Goal: Task Accomplishment & Management: Manage account settings

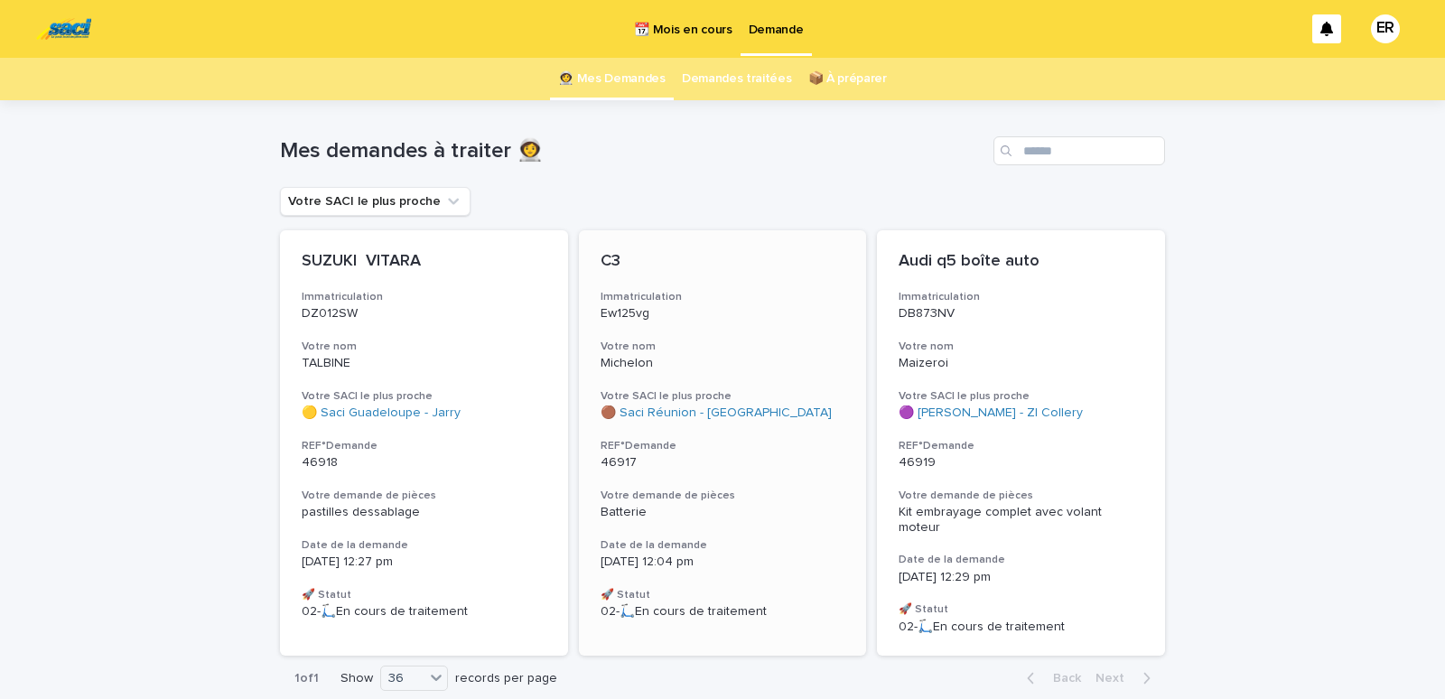
scroll to position [77, 0]
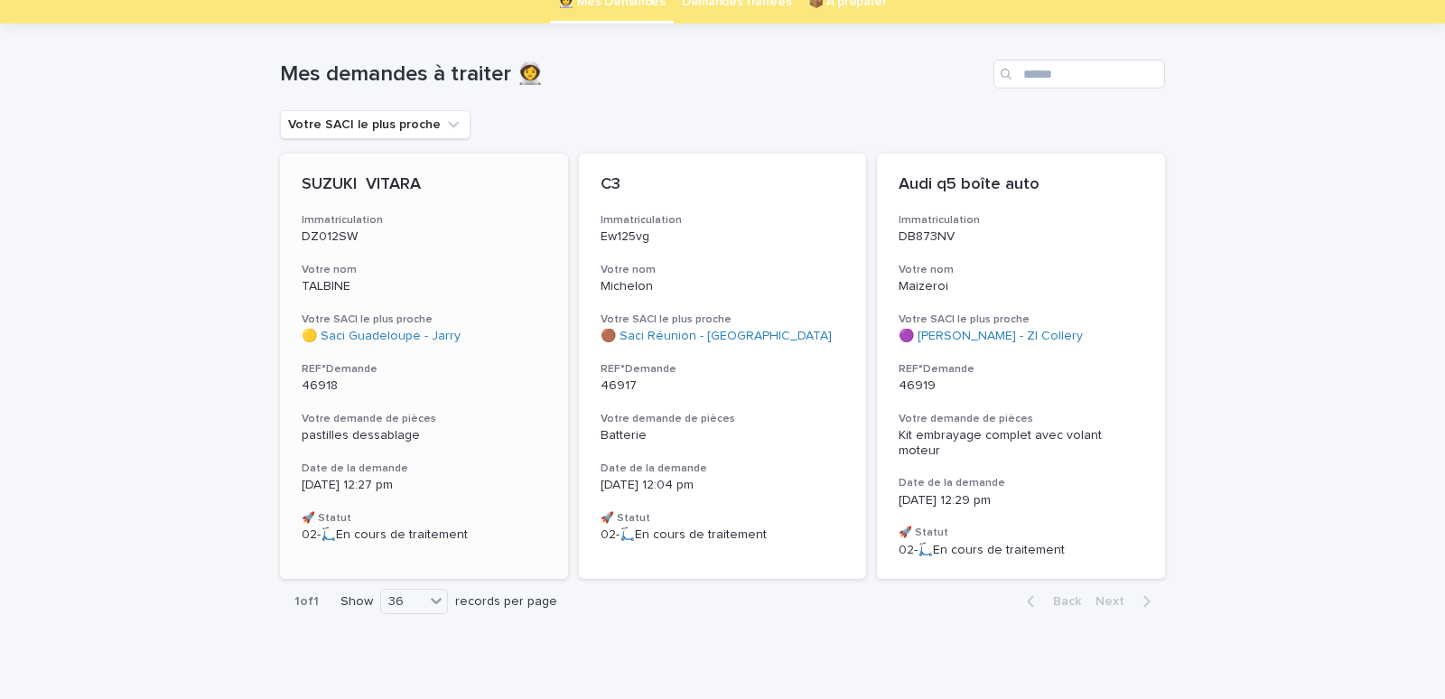
click at [386, 269] on h3 "Votre nom" at bounding box center [424, 270] width 245 height 14
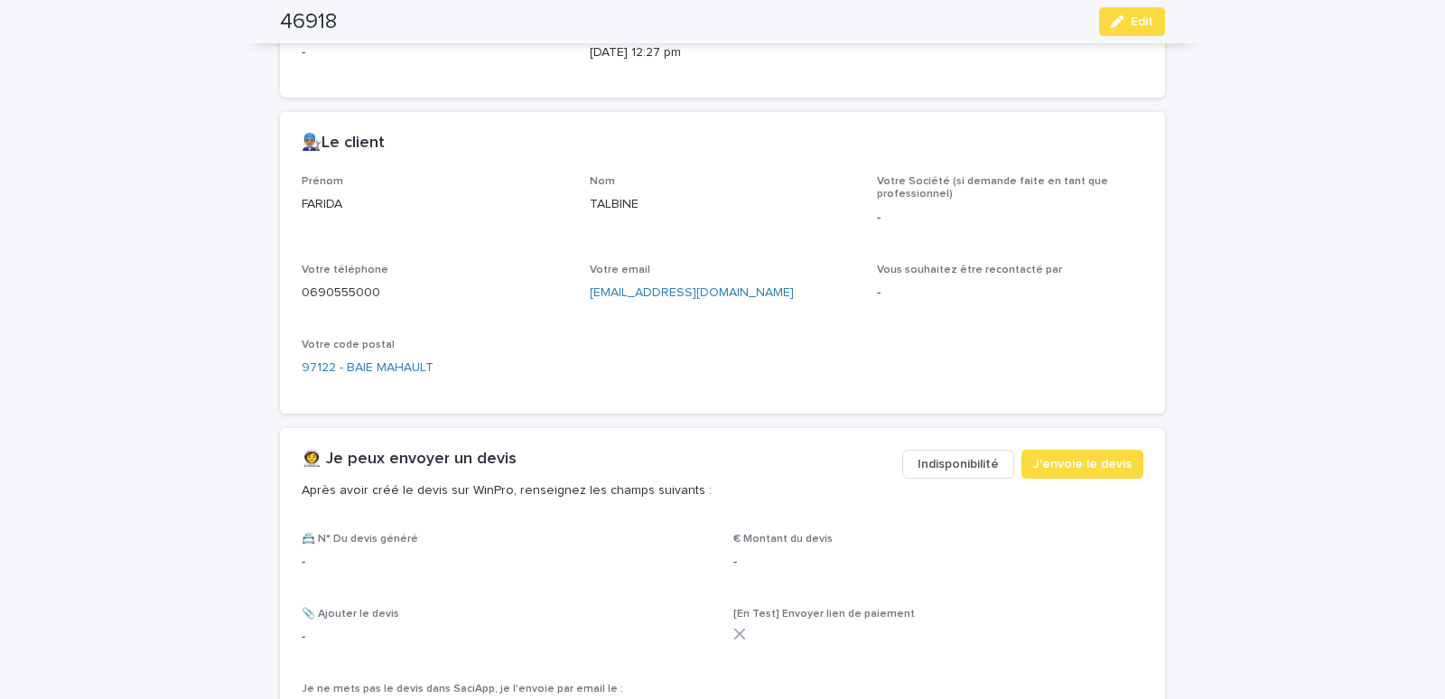
scroll to position [767, 0]
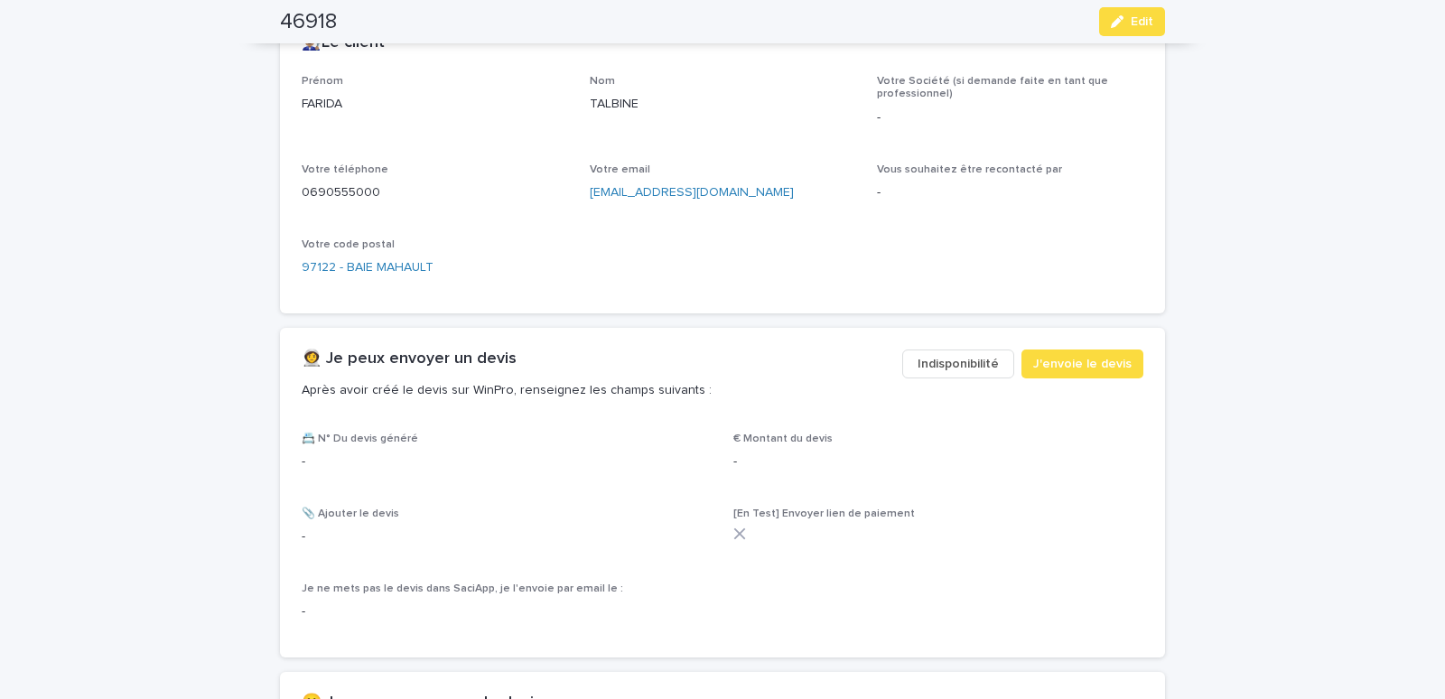
click at [945, 353] on button "Indisponibilité" at bounding box center [958, 363] width 112 height 29
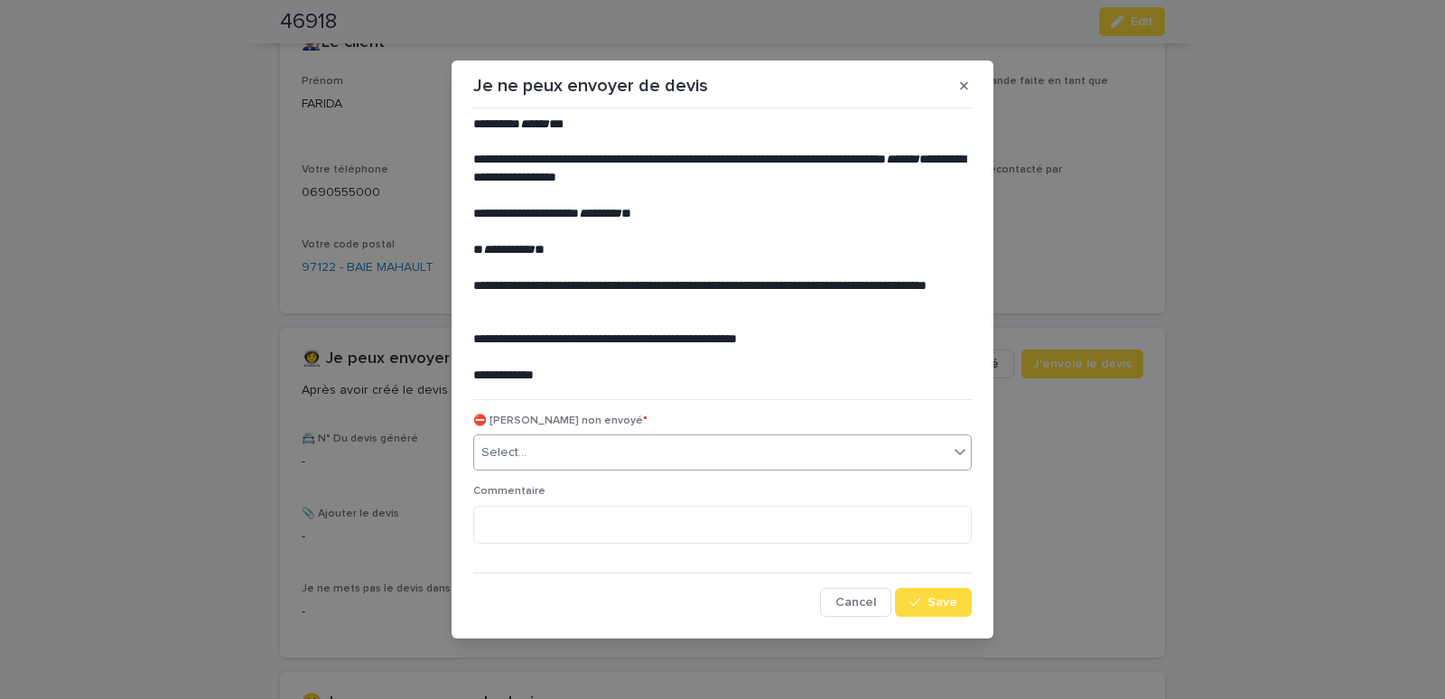
click at [623, 454] on div "Select..." at bounding box center [711, 453] width 474 height 30
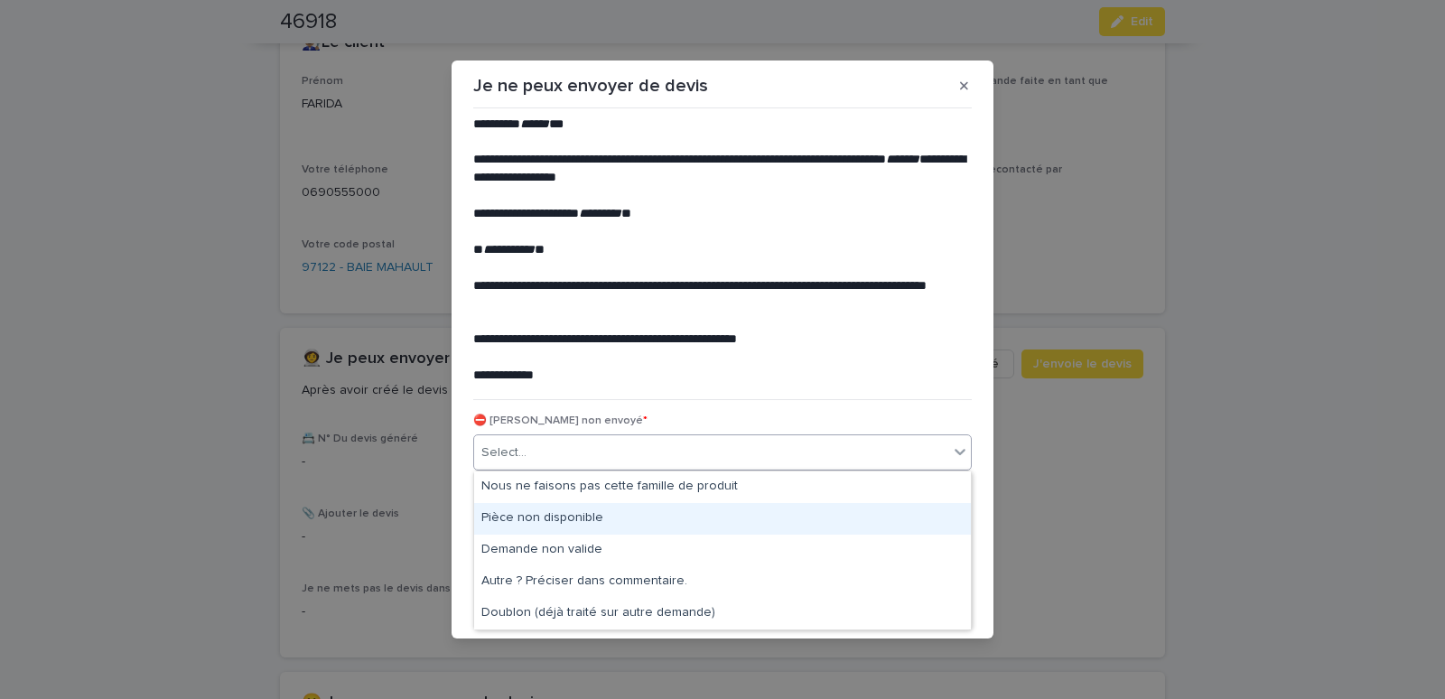
click at [552, 508] on div "Pièce non disponible" at bounding box center [722, 519] width 497 height 32
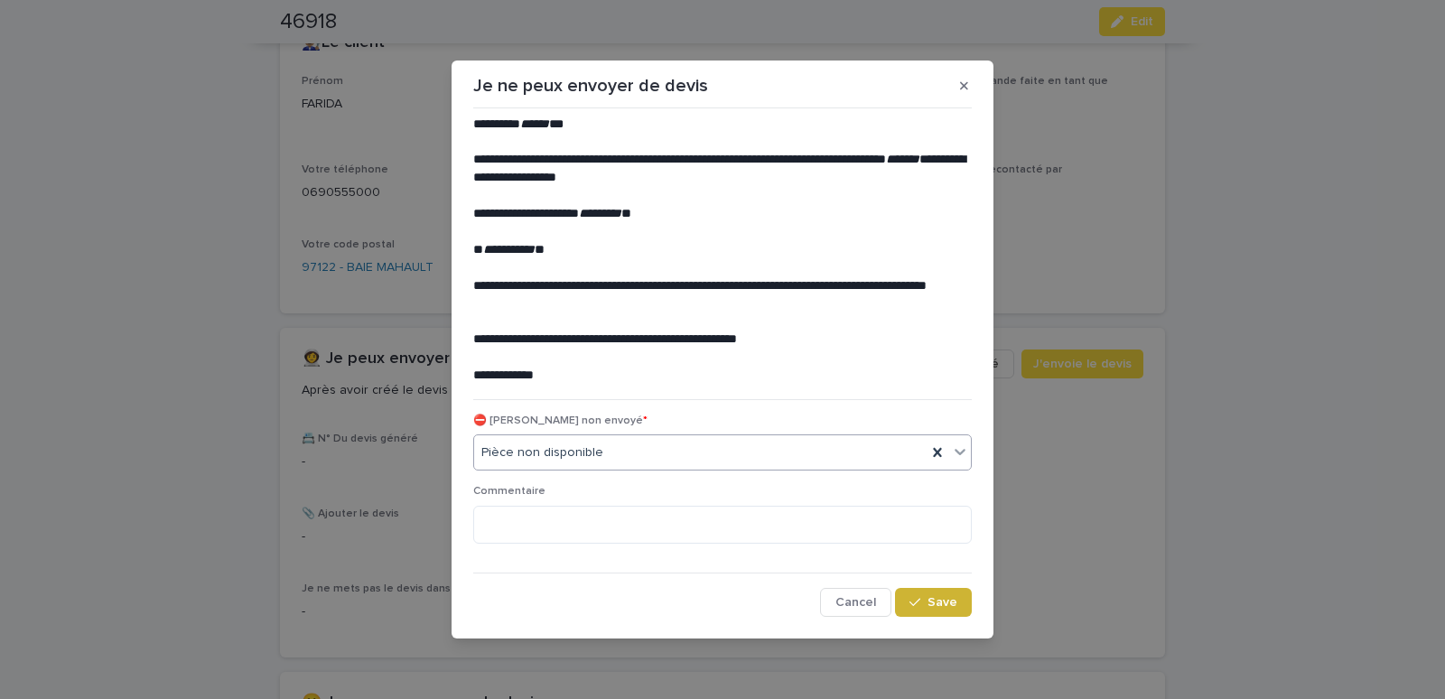
click at [935, 599] on span "Save" at bounding box center [942, 602] width 30 height 13
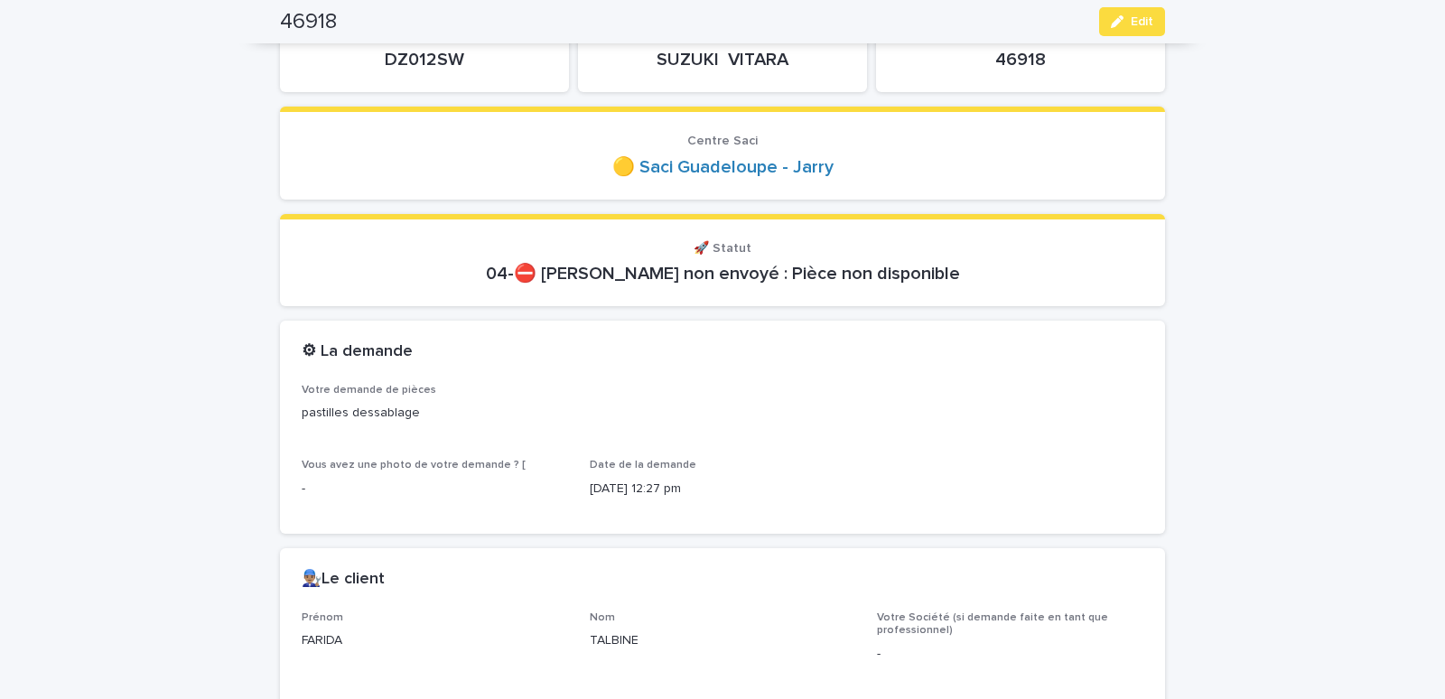
scroll to position [0, 0]
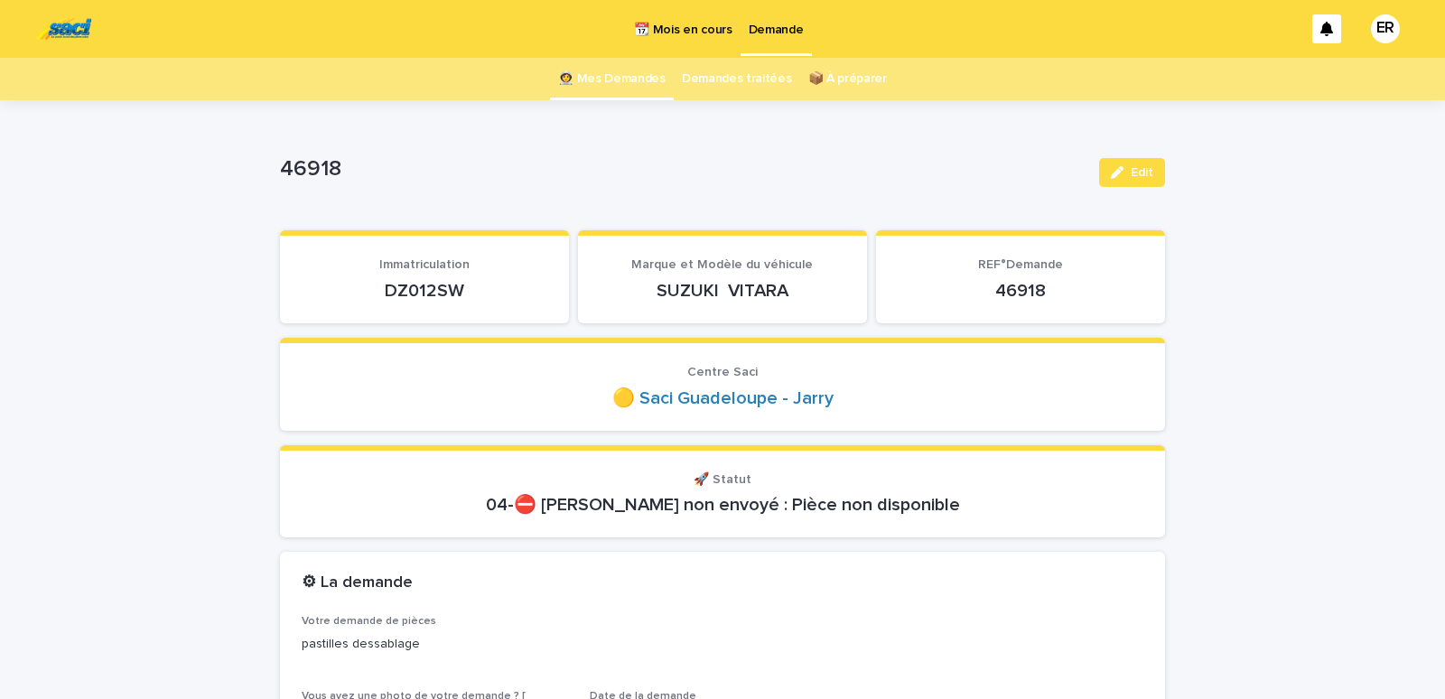
click at [621, 79] on link "👩‍🚀 Mes Demandes" at bounding box center [611, 79] width 107 height 42
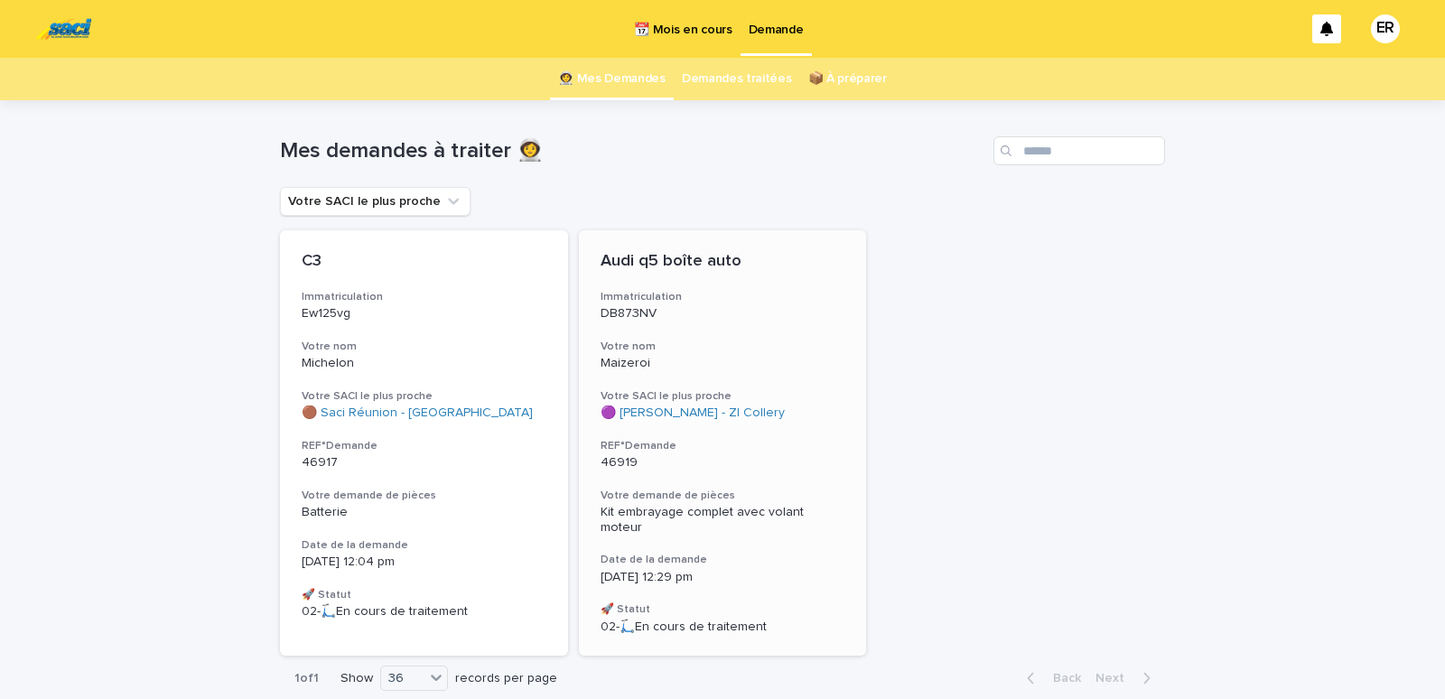
click at [699, 332] on div "Audi q5 boîte auto Immatriculation DB873NV Votre nom Maizeroi Votre SACI le plu…" at bounding box center [723, 442] width 288 height 425
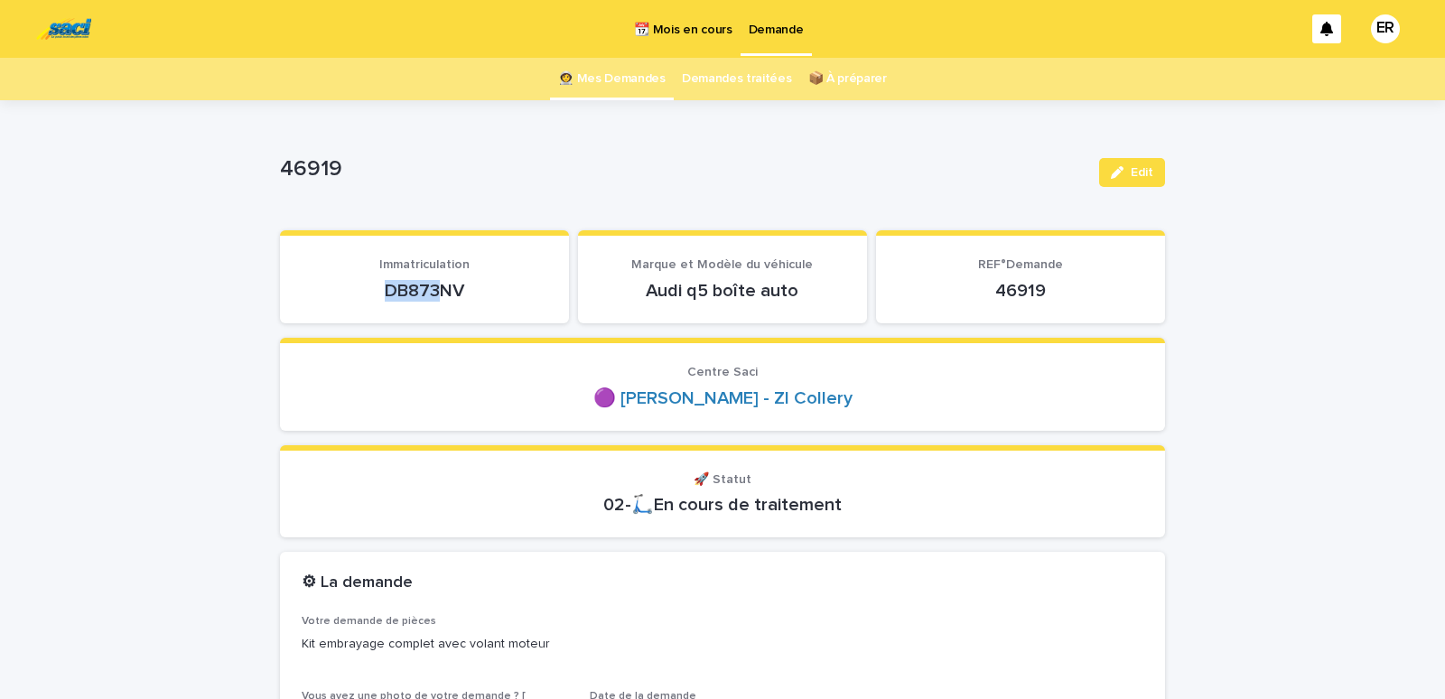
drag, startPoint x: 374, startPoint y: 287, endPoint x: 438, endPoint y: 287, distance: 64.1
click at [438, 287] on p "DB873NV" at bounding box center [425, 291] width 246 height 22
drag, startPoint x: 363, startPoint y: 291, endPoint x: 460, endPoint y: 284, distance: 97.7
click at [460, 284] on p "DB873NV" at bounding box center [425, 291] width 246 height 22
copy p "DB873NV"
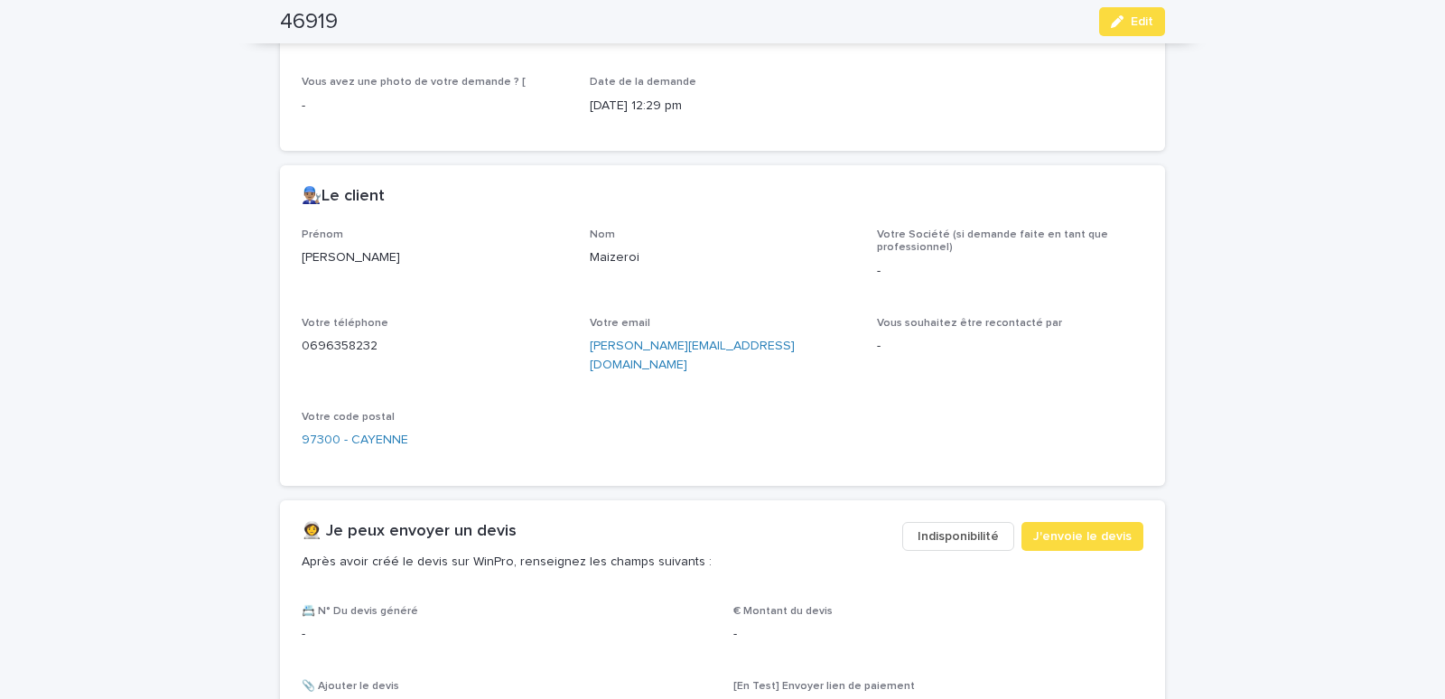
scroll to position [691, 0]
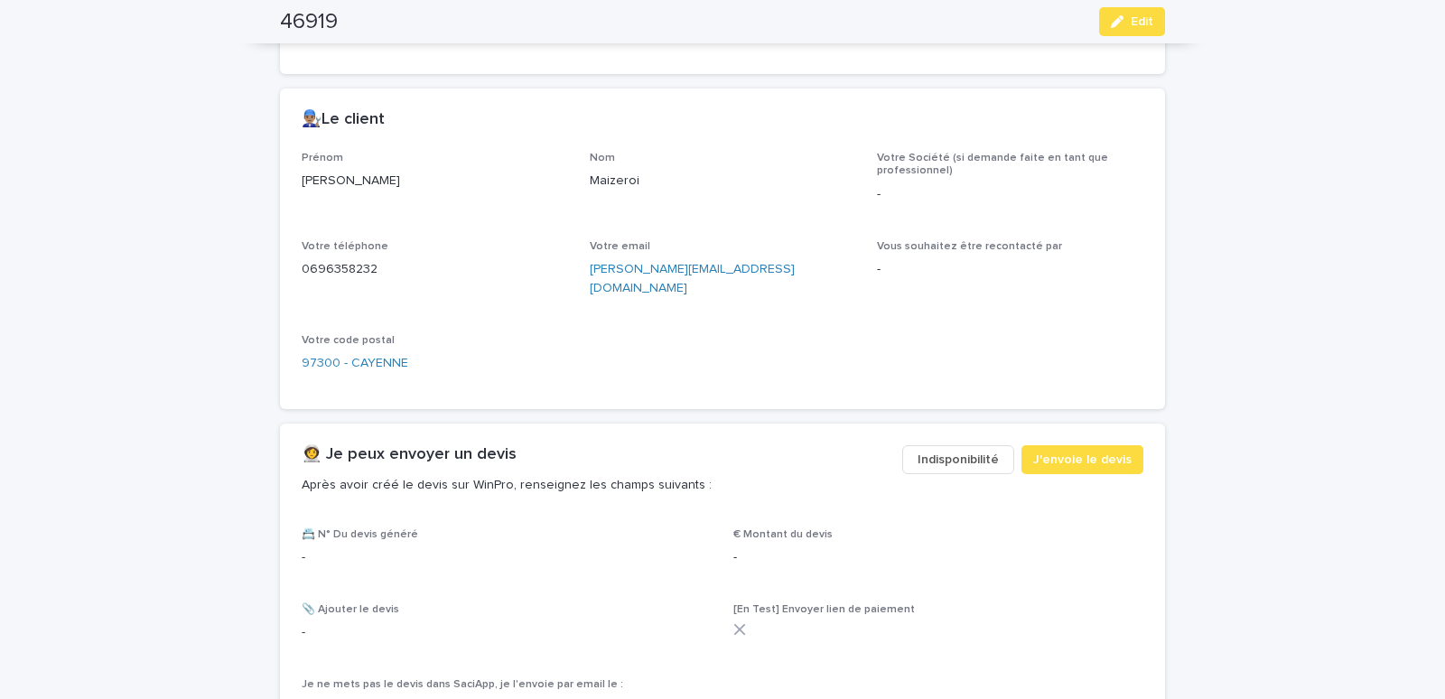
click at [942, 451] on span "Indisponibilité" at bounding box center [957, 460] width 81 height 18
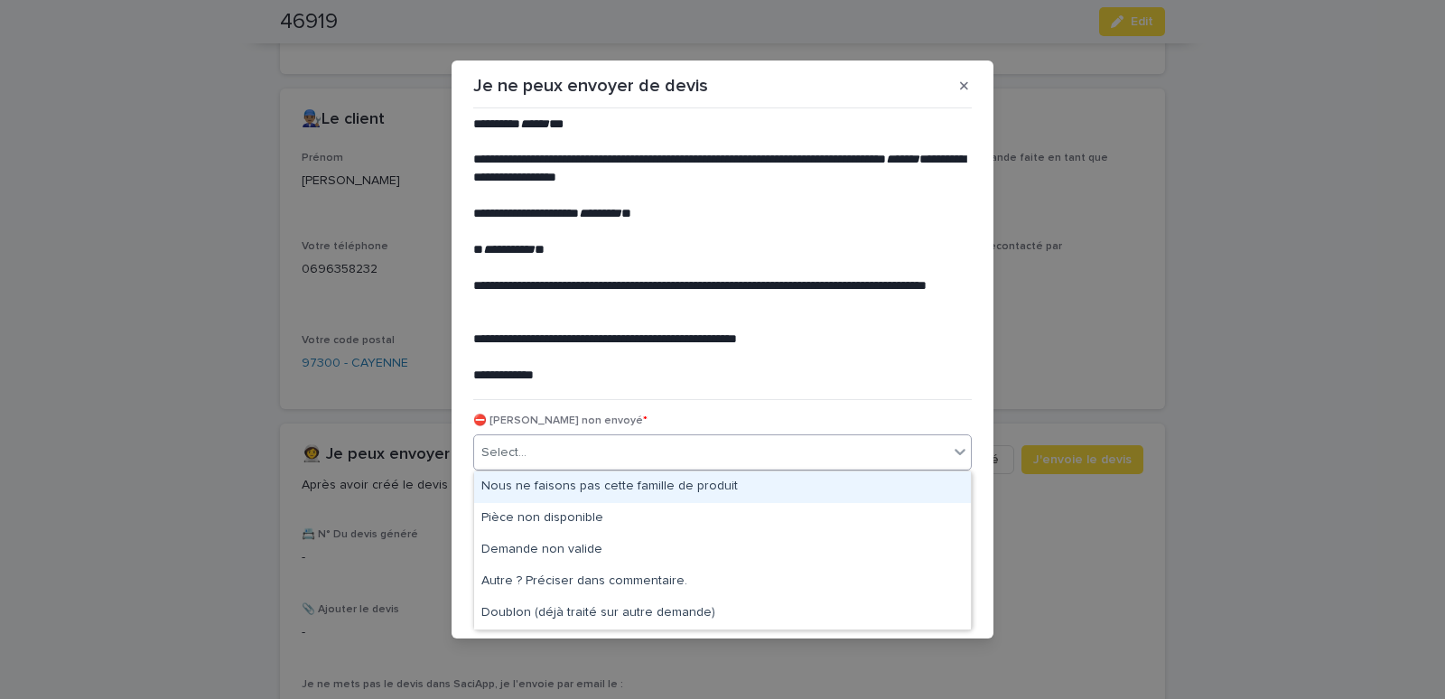
drag, startPoint x: 698, startPoint y: 455, endPoint x: 598, endPoint y: 496, distance: 108.1
click at [697, 453] on div "Select..." at bounding box center [711, 453] width 474 height 30
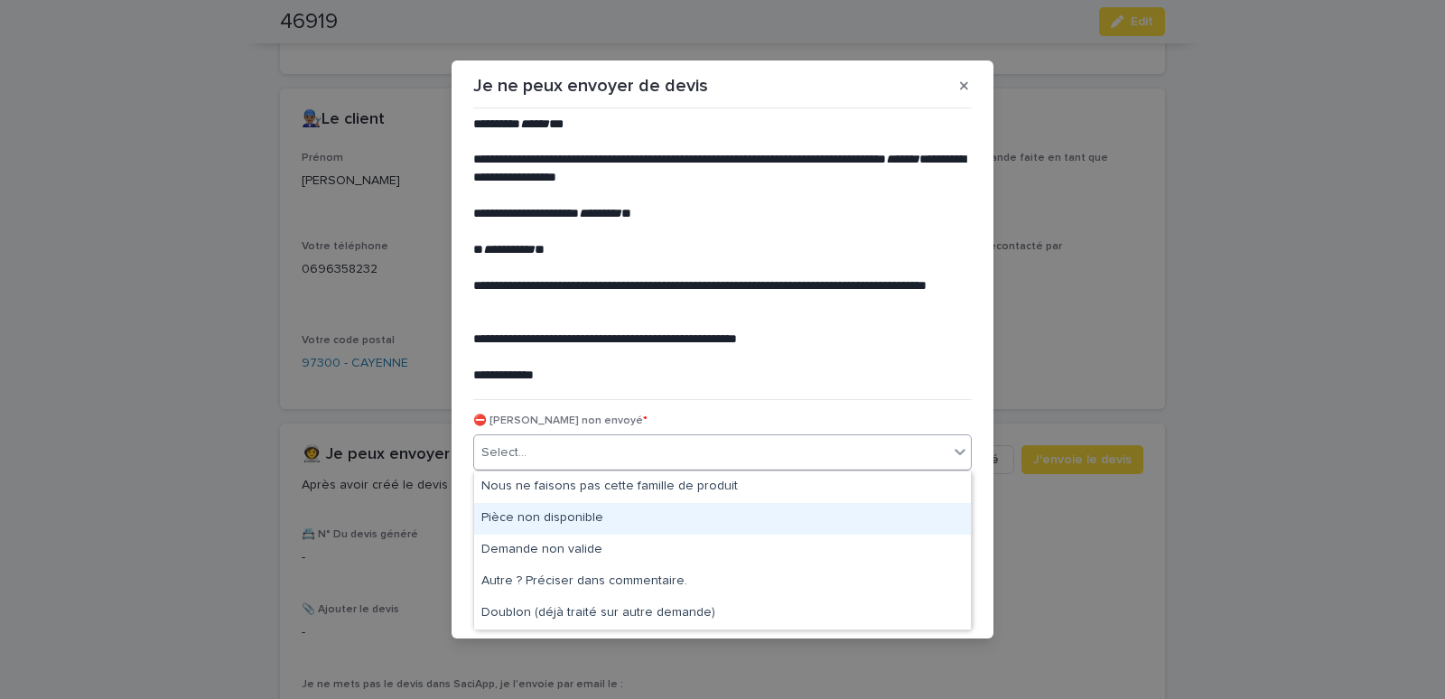
click at [563, 524] on div "Pièce non disponible" at bounding box center [722, 519] width 497 height 32
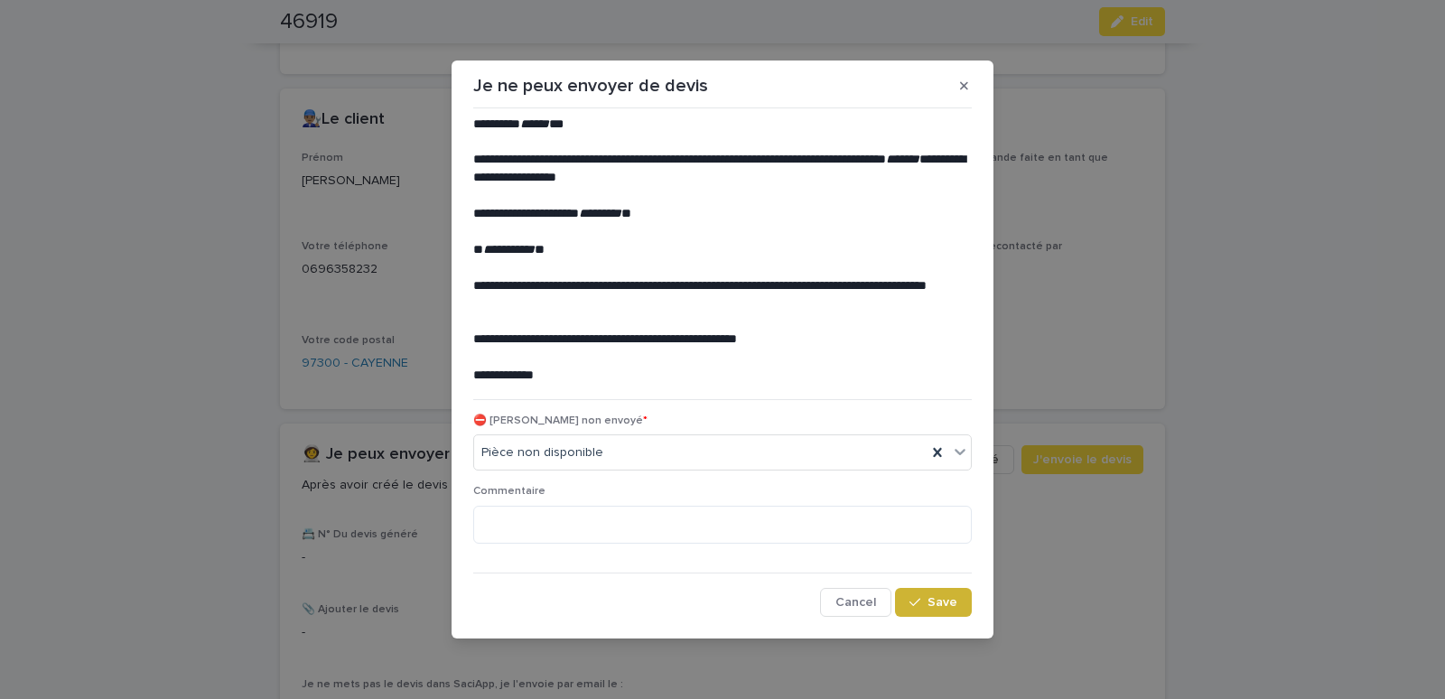
click at [933, 594] on button "Save" at bounding box center [933, 602] width 77 height 29
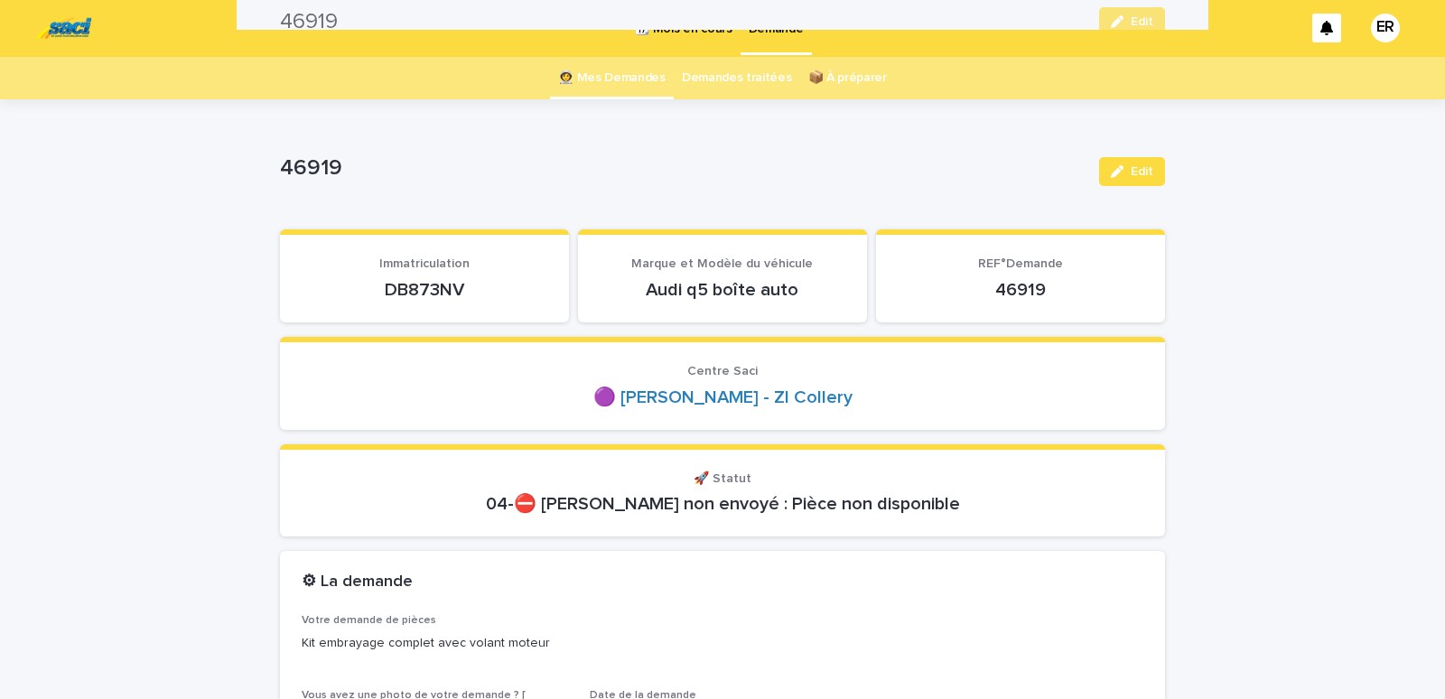
scroll to position [0, 0]
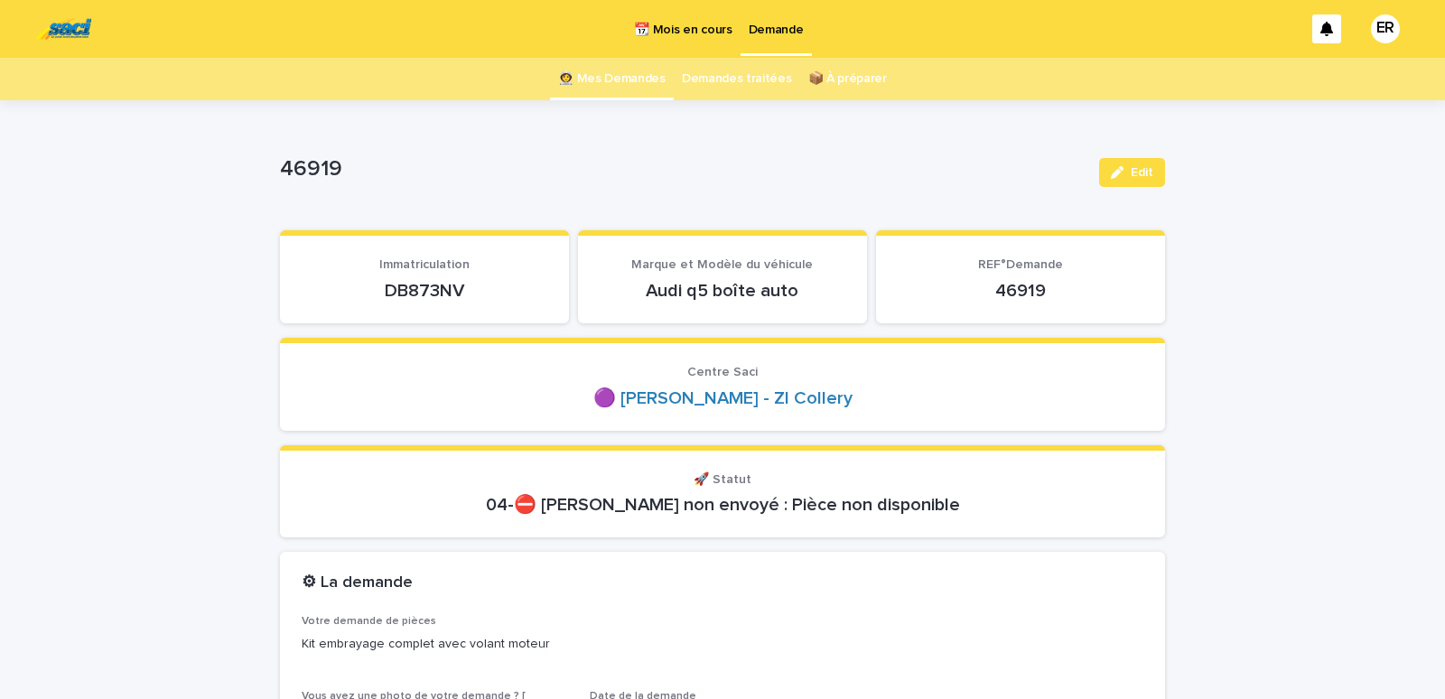
click at [600, 80] on link "👩‍🚀 Mes Demandes" at bounding box center [611, 79] width 107 height 42
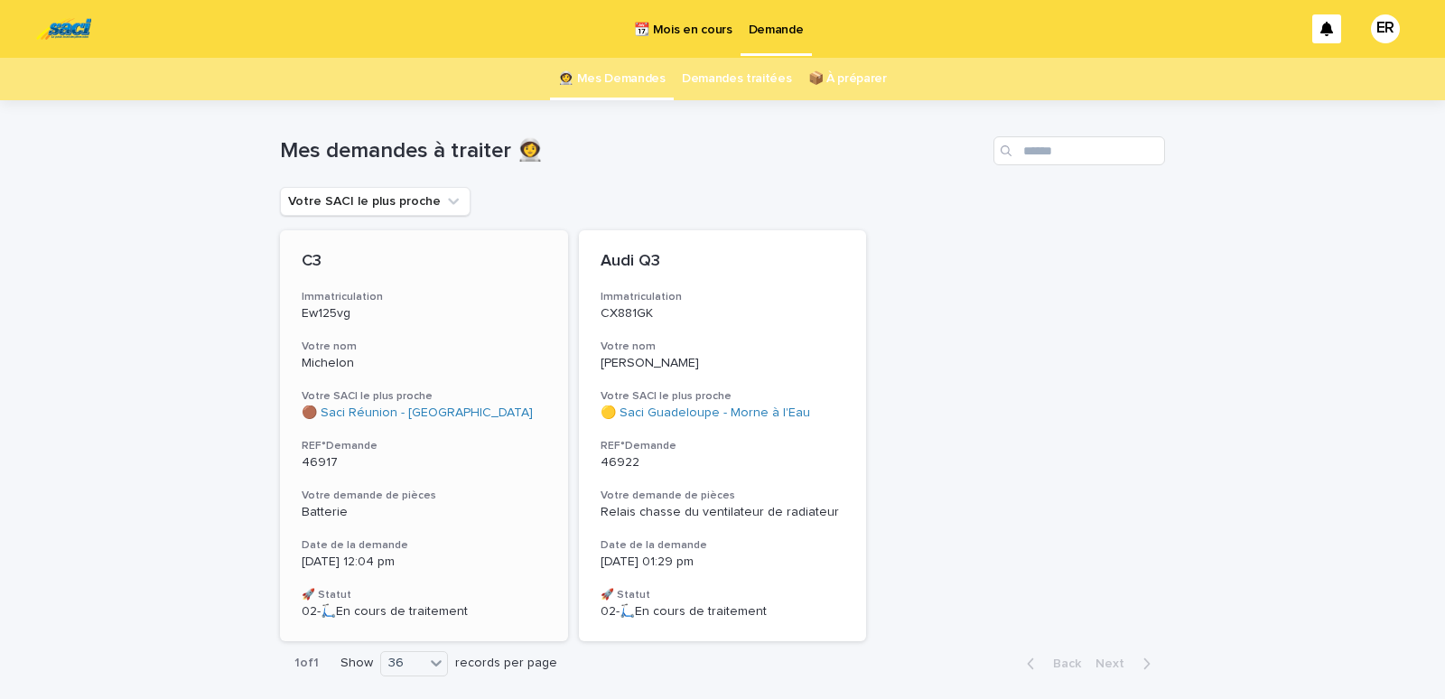
click at [373, 359] on p "Michelon" at bounding box center [424, 363] width 245 height 15
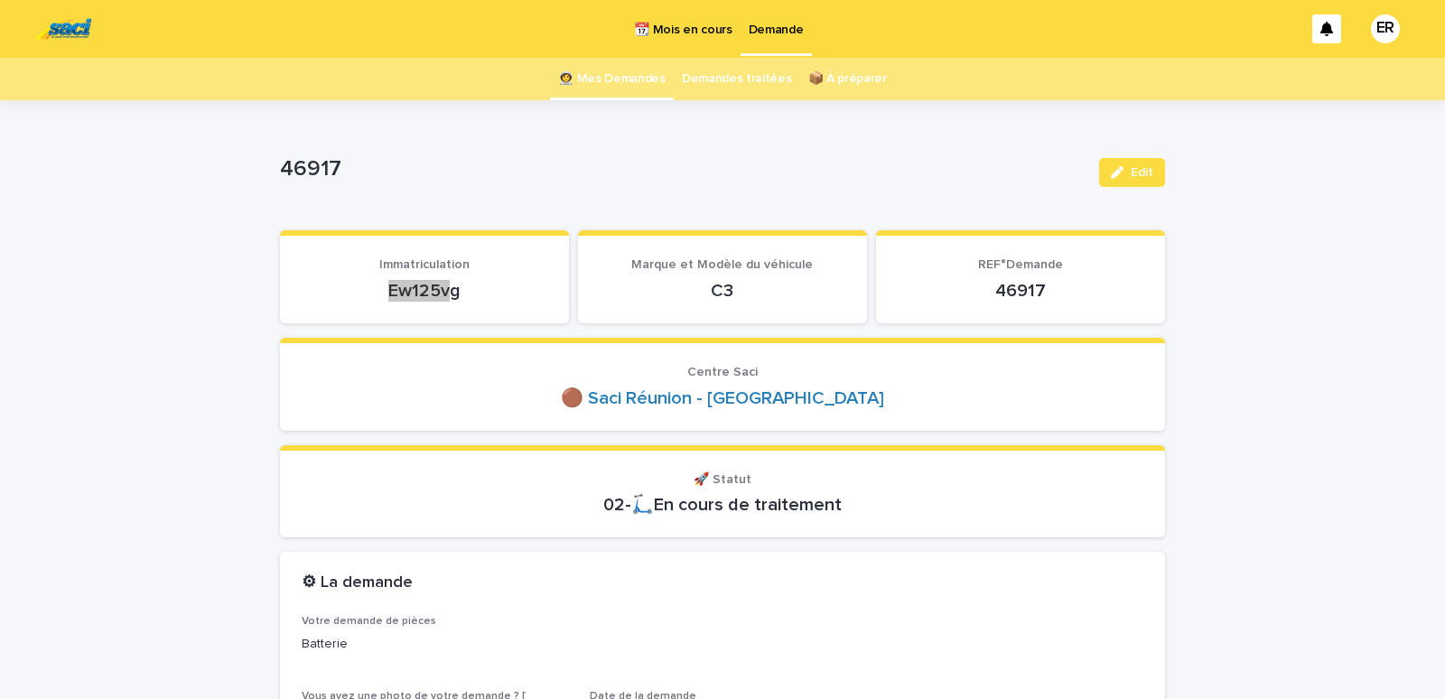
drag, startPoint x: 379, startPoint y: 289, endPoint x: 463, endPoint y: 291, distance: 84.0
click at [463, 291] on p "Ew125vg" at bounding box center [425, 291] width 246 height 22
click at [314, 310] on section "Immatriculation Ew125vg" at bounding box center [424, 276] width 289 height 93
drag, startPoint x: 372, startPoint y: 292, endPoint x: 481, endPoint y: 303, distance: 109.9
click at [481, 302] on div "Ew125vg" at bounding box center [425, 288] width 246 height 25
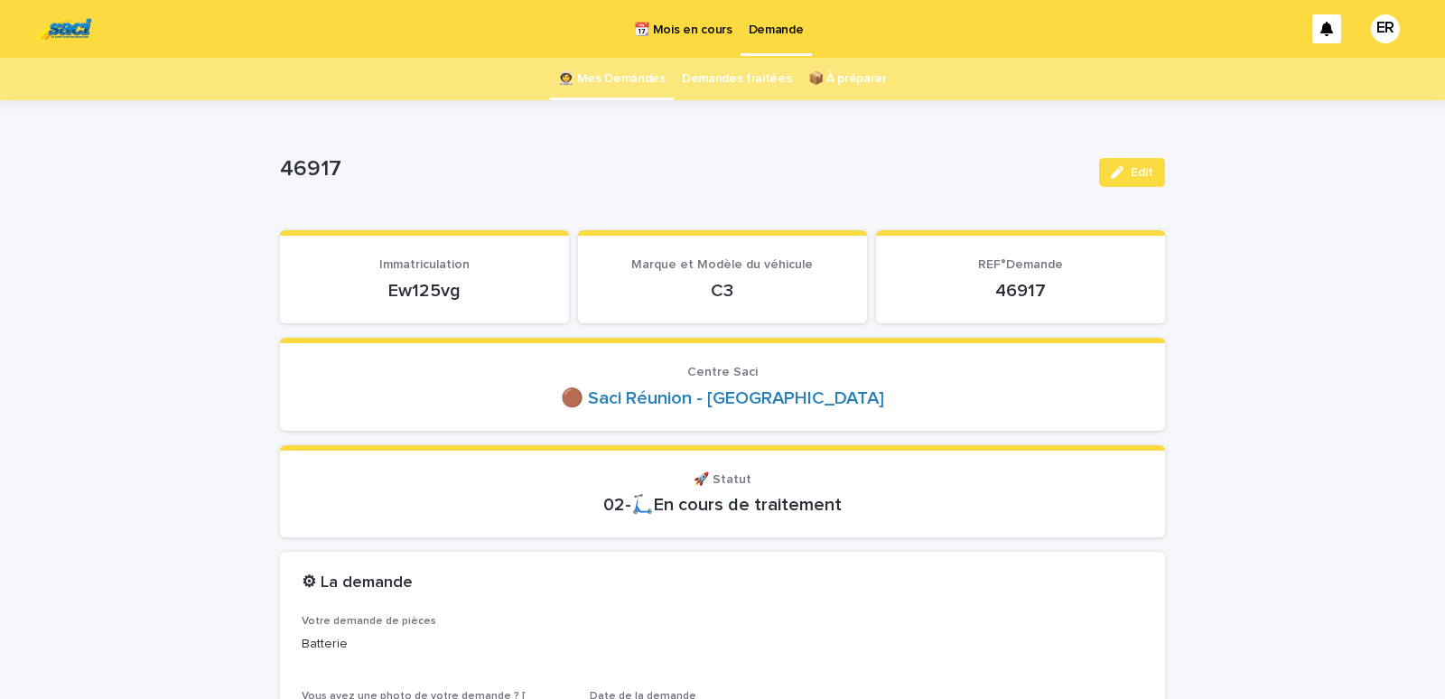
click at [481, 303] on section "Immatriculation Ew125vg" at bounding box center [424, 276] width 289 height 93
drag, startPoint x: 386, startPoint y: 289, endPoint x: 454, endPoint y: 295, distance: 68.9
click at [454, 295] on p "Ew125vg" at bounding box center [425, 291] width 246 height 22
copy p "Ew125vg"
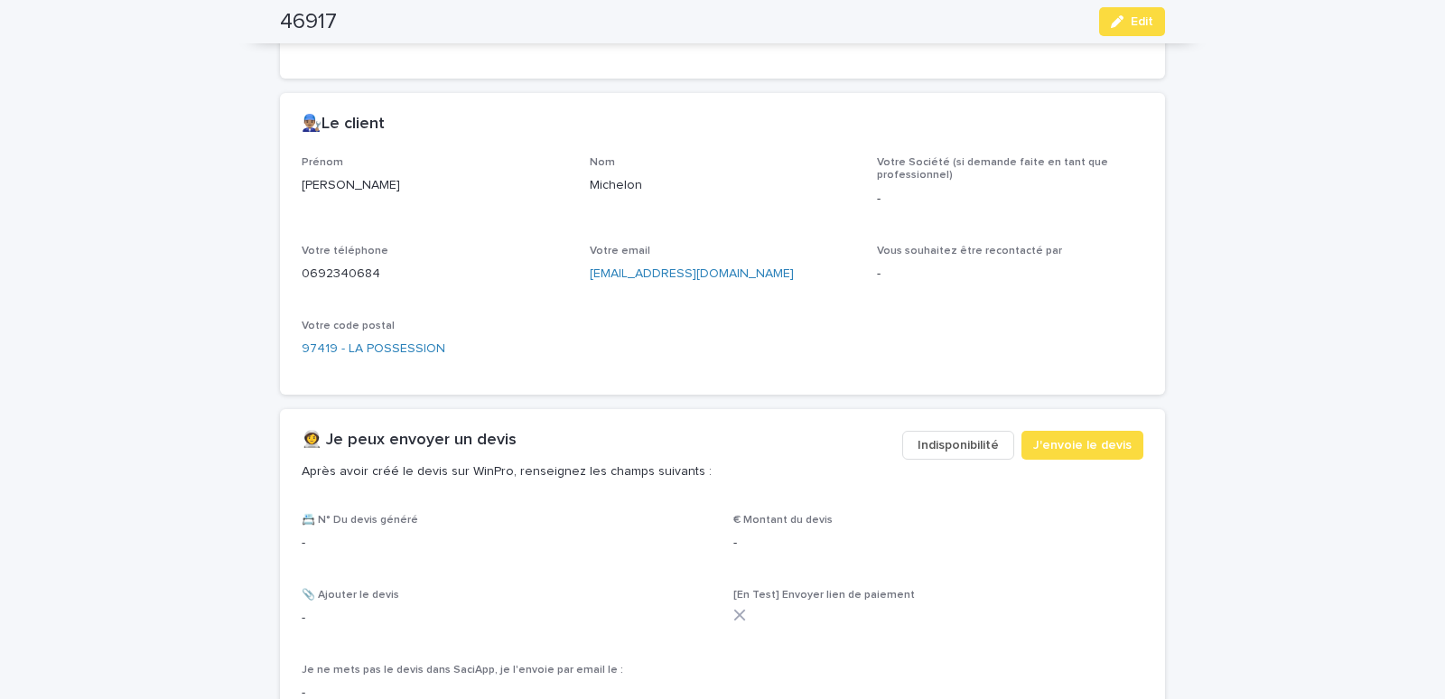
scroll to position [691, 0]
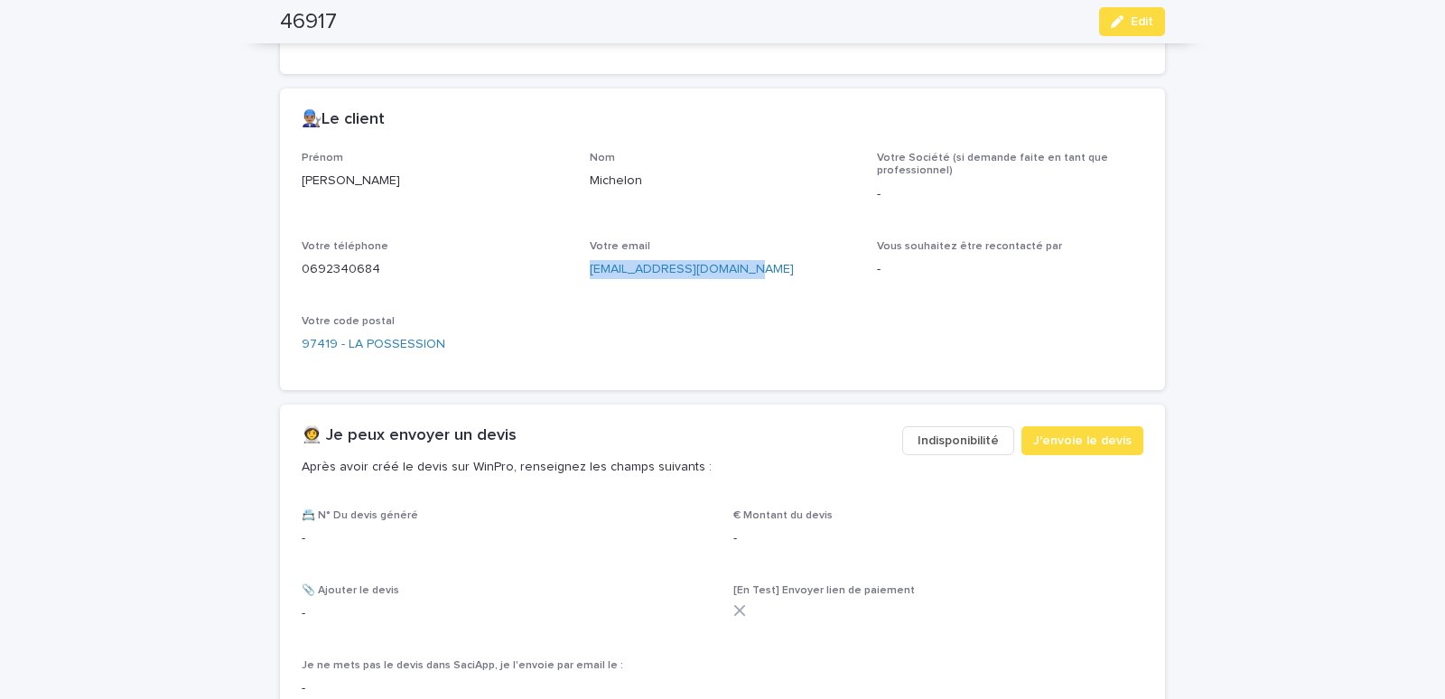
drag, startPoint x: 587, startPoint y: 279, endPoint x: 738, endPoint y: 286, distance: 151.0
click at [738, 286] on div "Votre email [EMAIL_ADDRESS][DOMAIN_NAME]" at bounding box center [723, 266] width 266 height 53
copy link "[EMAIL_ADDRESS][DOMAIN_NAME]"
click at [1138, 17] on span "Edit" at bounding box center [1141, 21] width 23 height 13
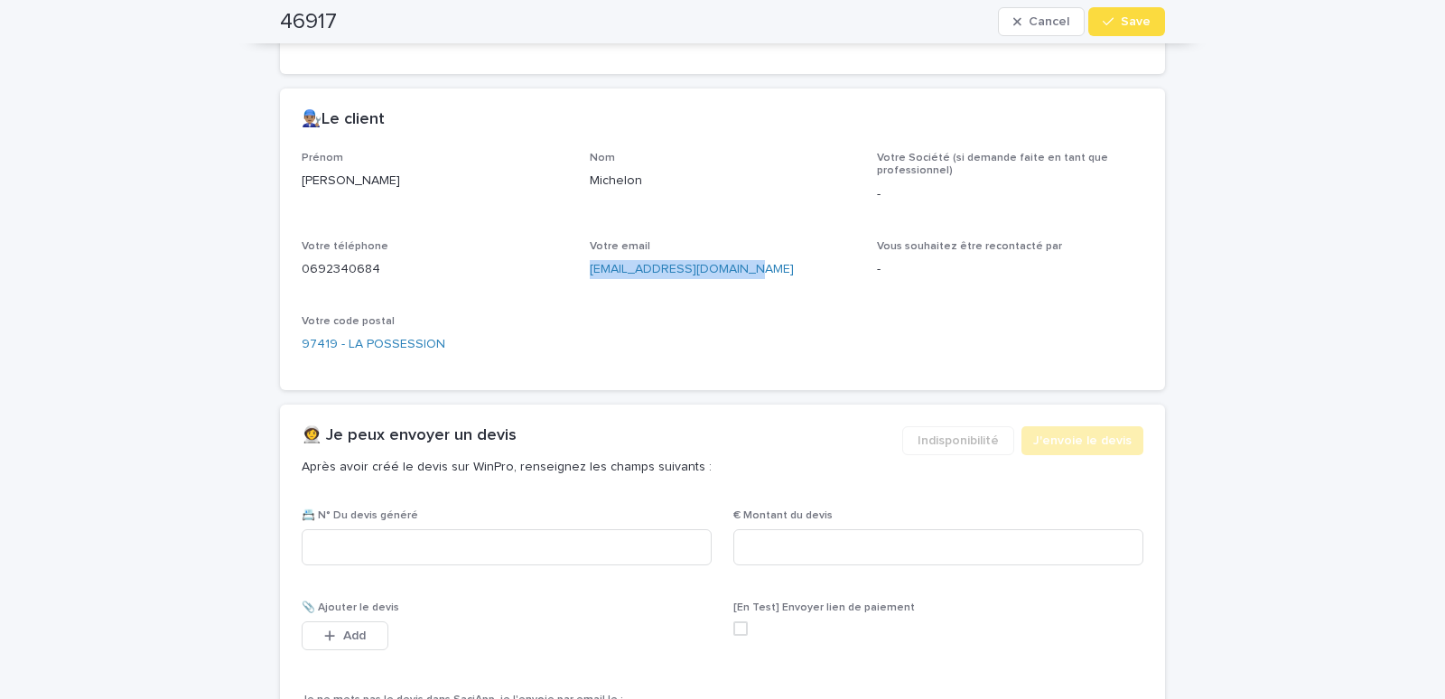
scroll to position [702, 0]
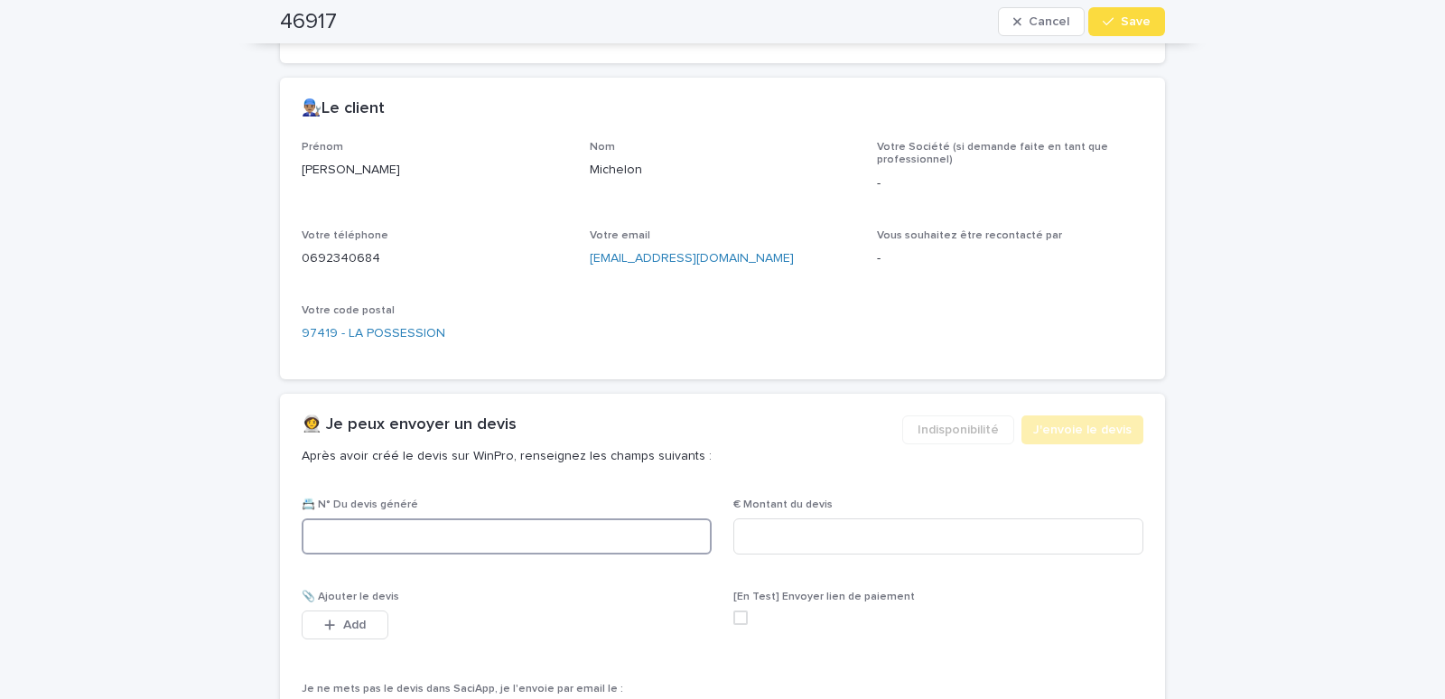
click at [470, 530] on input at bounding box center [507, 536] width 410 height 36
paste input "********"
type input "********"
click at [757, 537] on input at bounding box center [938, 536] width 410 height 36
type input "******"
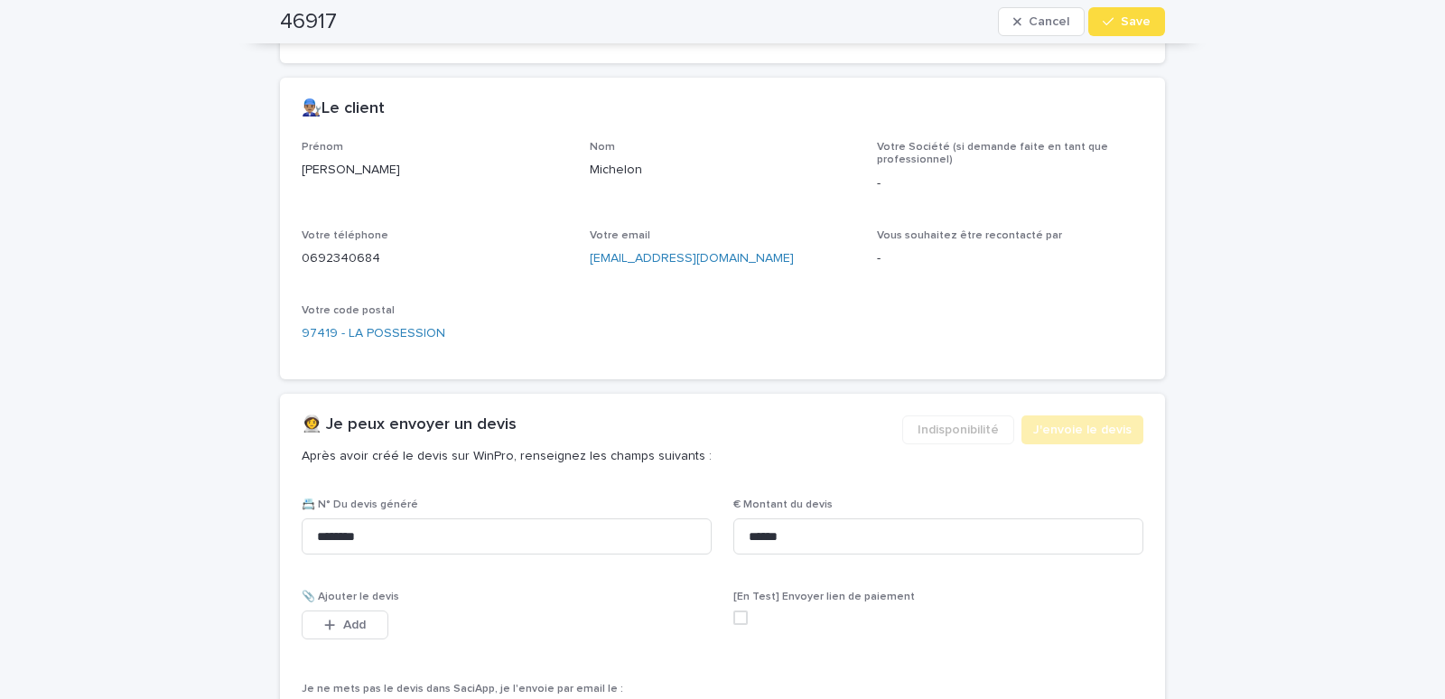
scroll to position [1009, 0]
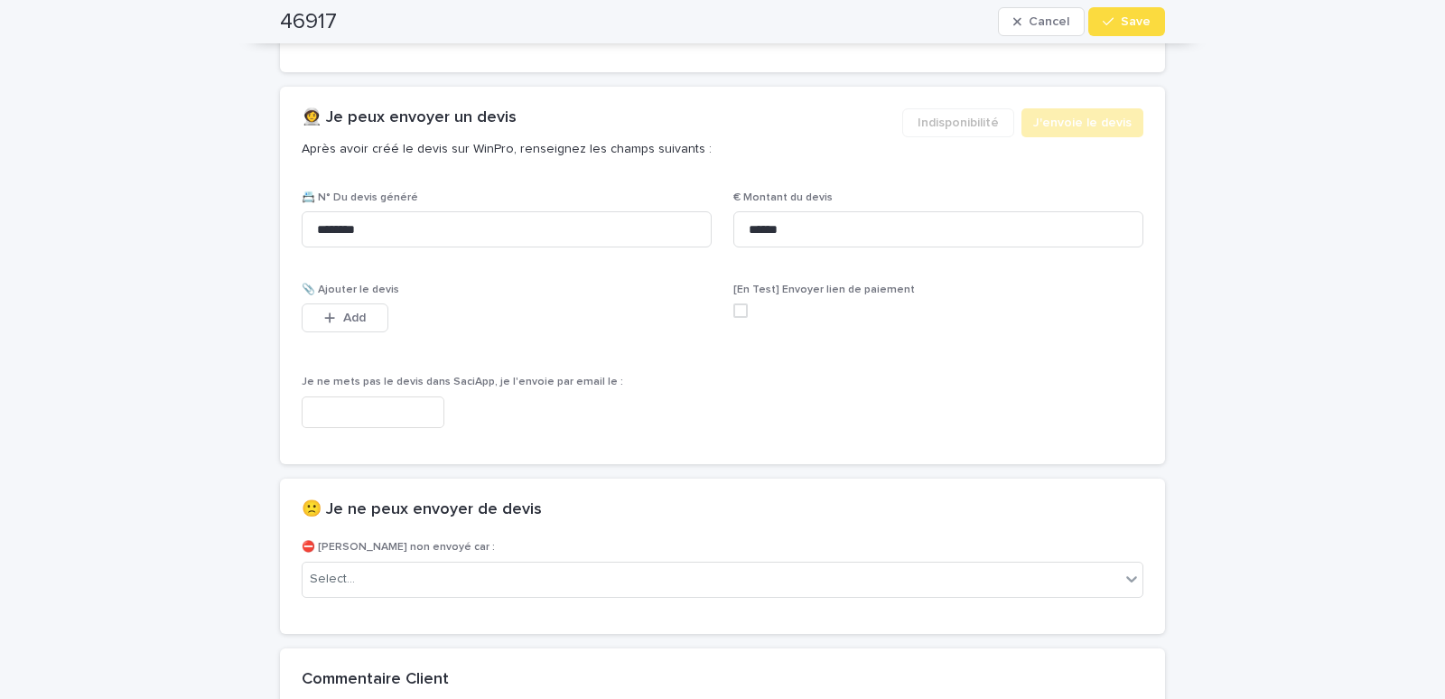
click at [385, 415] on input "text" at bounding box center [373, 412] width 143 height 32
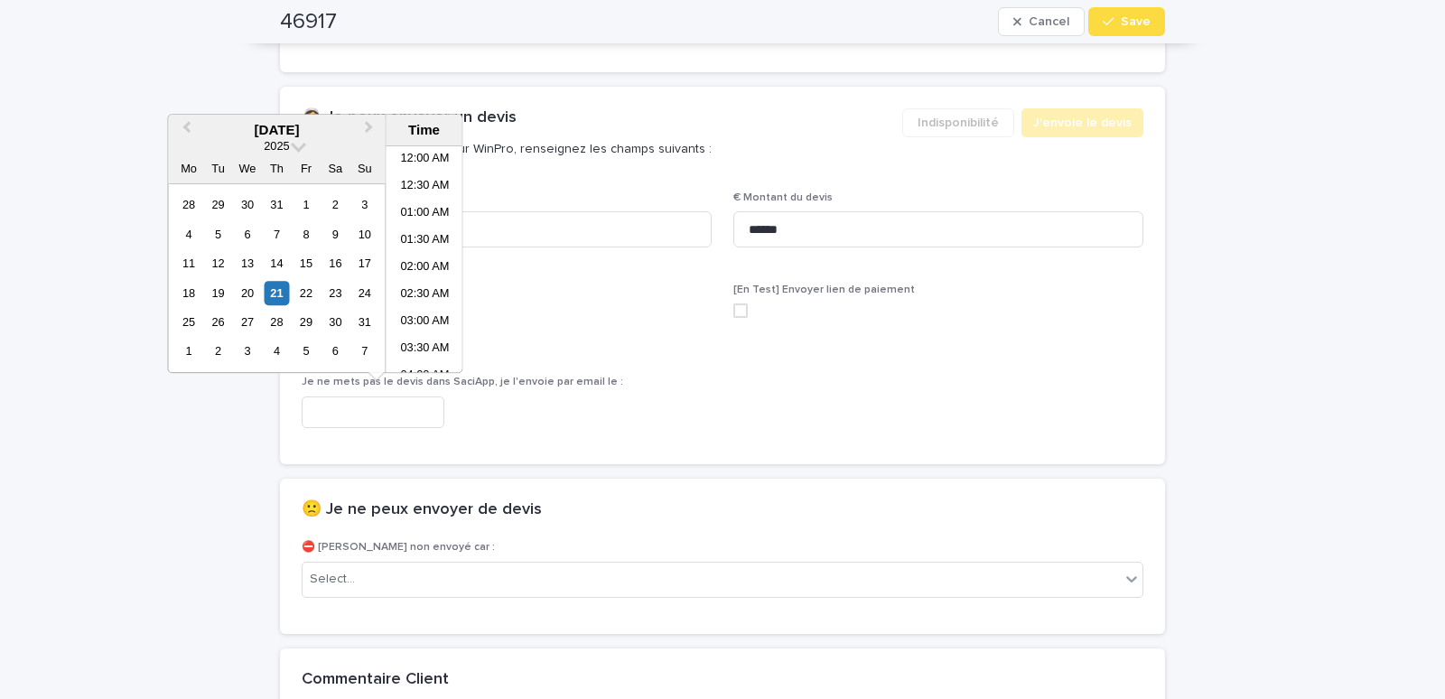
scroll to position [632, 0]
click at [414, 256] on li "01:30 PM" at bounding box center [424, 259] width 77 height 27
type input "**********"
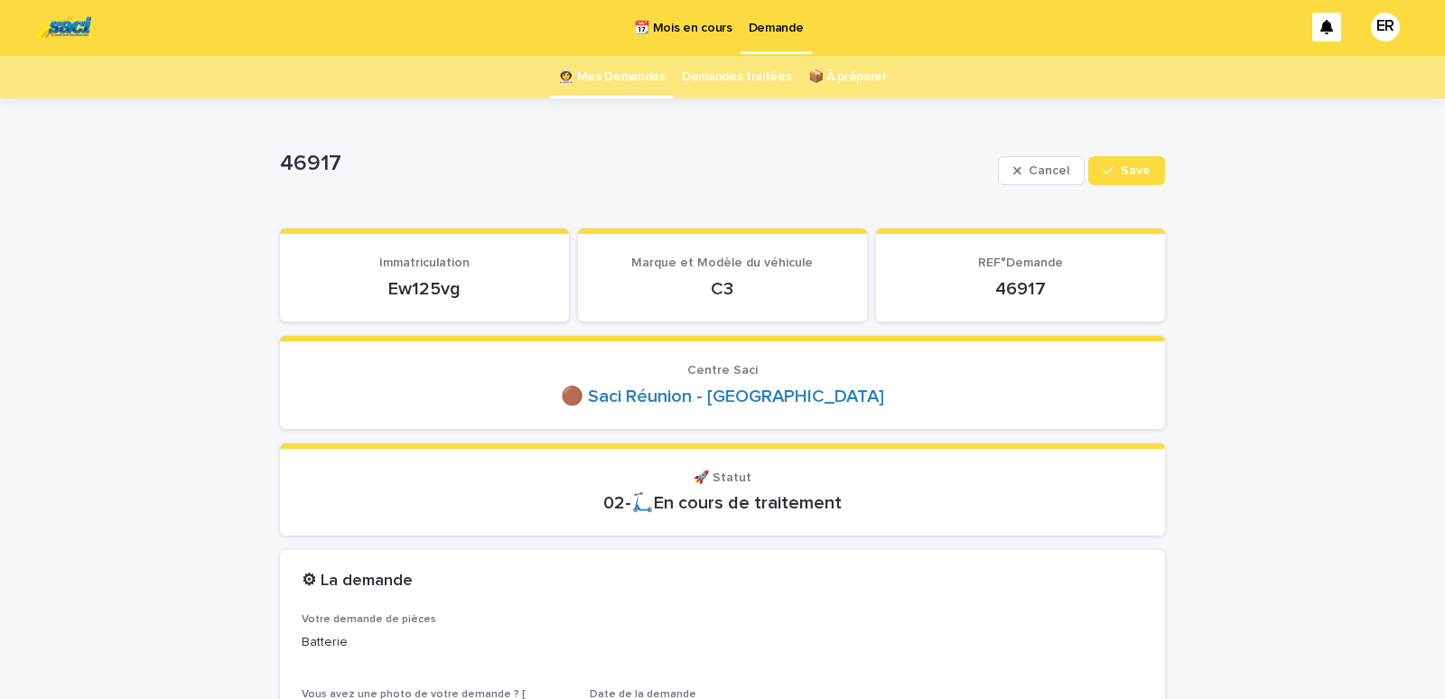
scroll to position [0, 0]
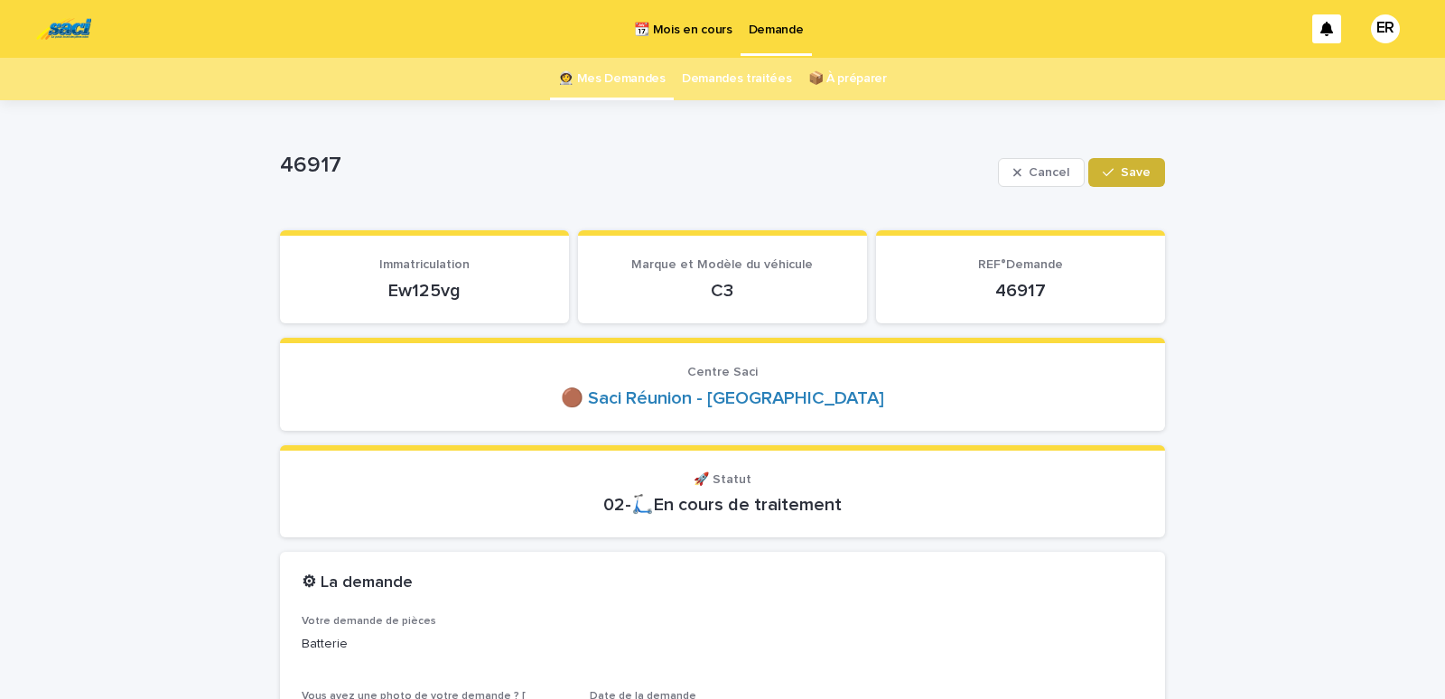
click at [1103, 165] on button "Save" at bounding box center [1126, 172] width 77 height 29
click at [622, 78] on link "👩‍🚀 Mes Demandes" at bounding box center [611, 79] width 107 height 42
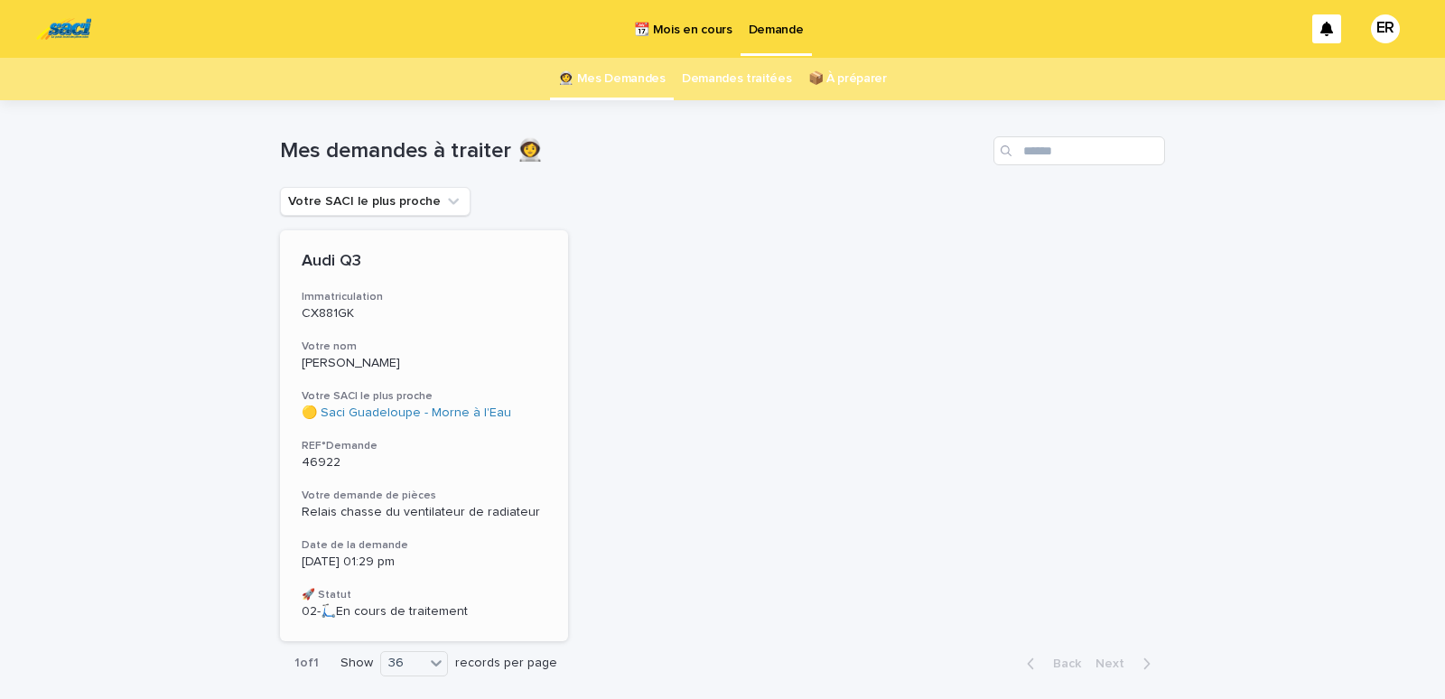
click at [358, 323] on div "Audi Q3 Immatriculation CX881GK Votre nom [PERSON_NAME] SACI le plus proche 🟡 S…" at bounding box center [424, 435] width 288 height 411
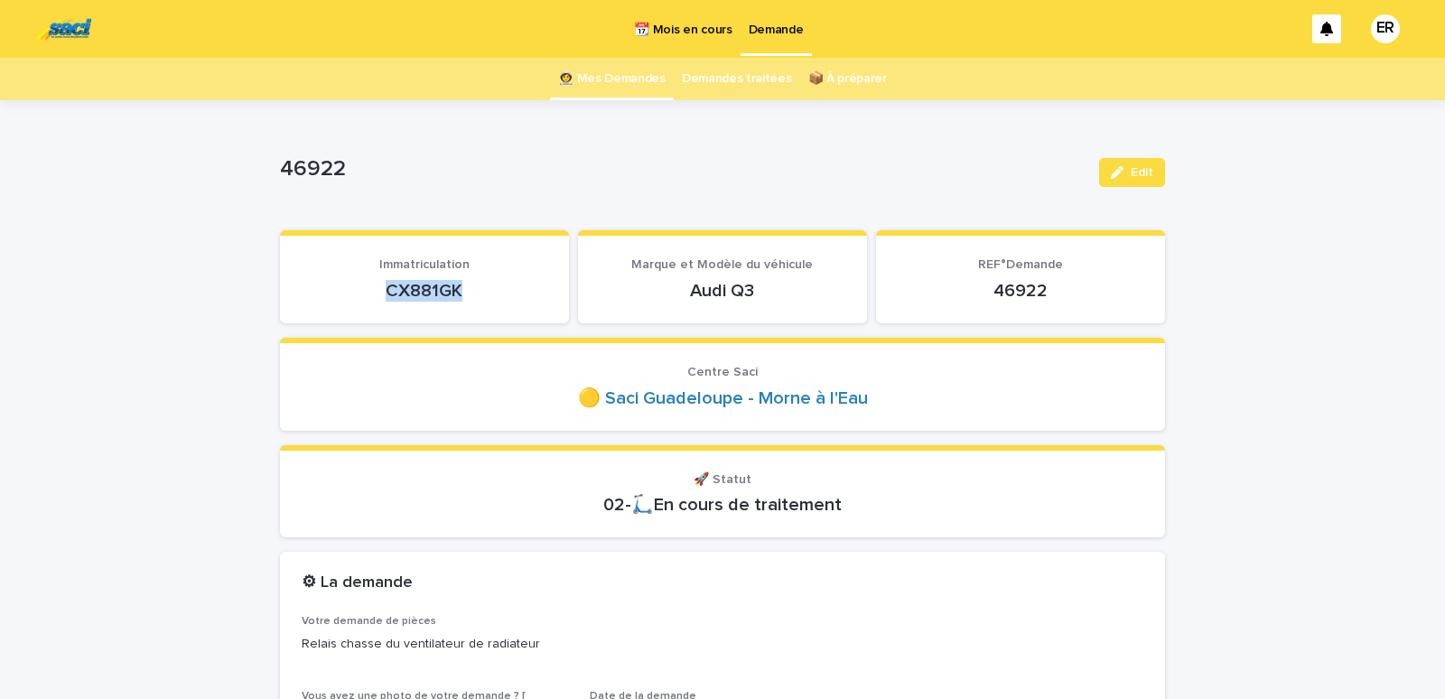
drag, startPoint x: 358, startPoint y: 293, endPoint x: 465, endPoint y: 292, distance: 107.5
click at [465, 292] on p "CX881GK" at bounding box center [425, 291] width 246 height 22
copy p "CX881GK"
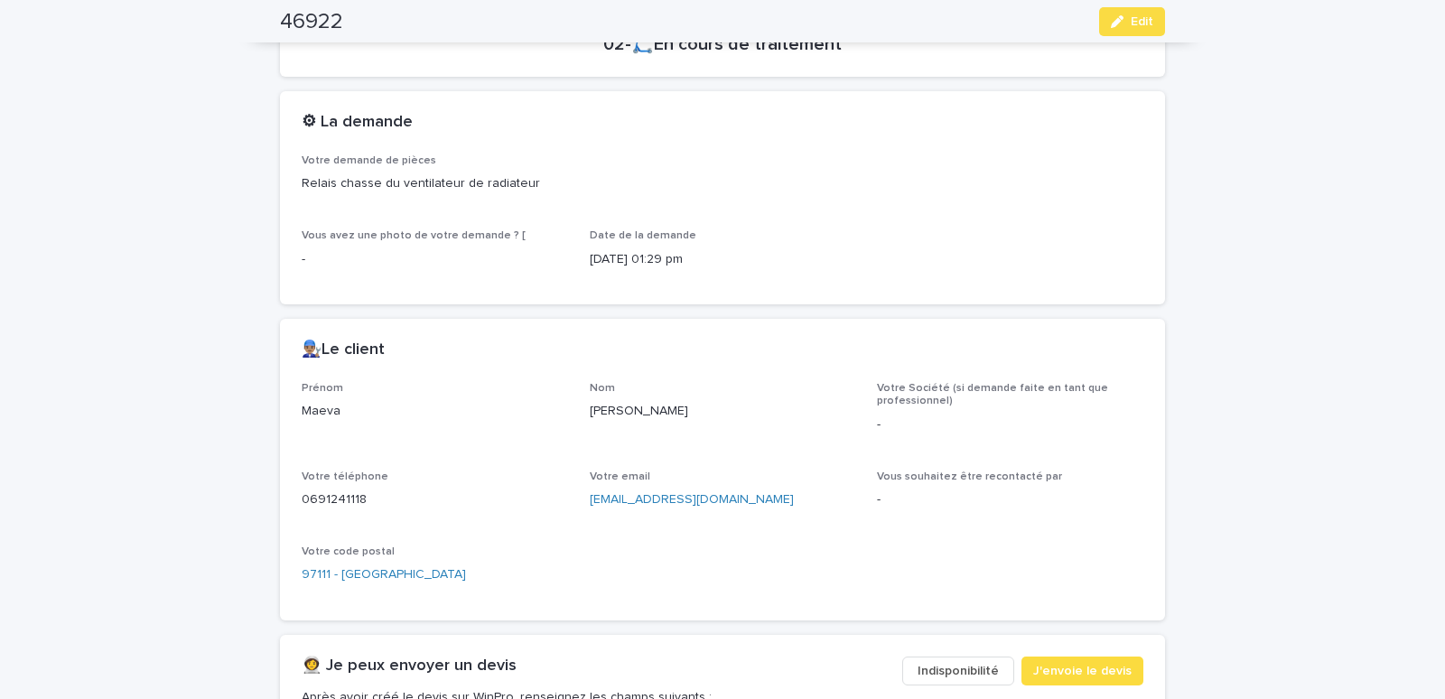
scroll to position [767, 0]
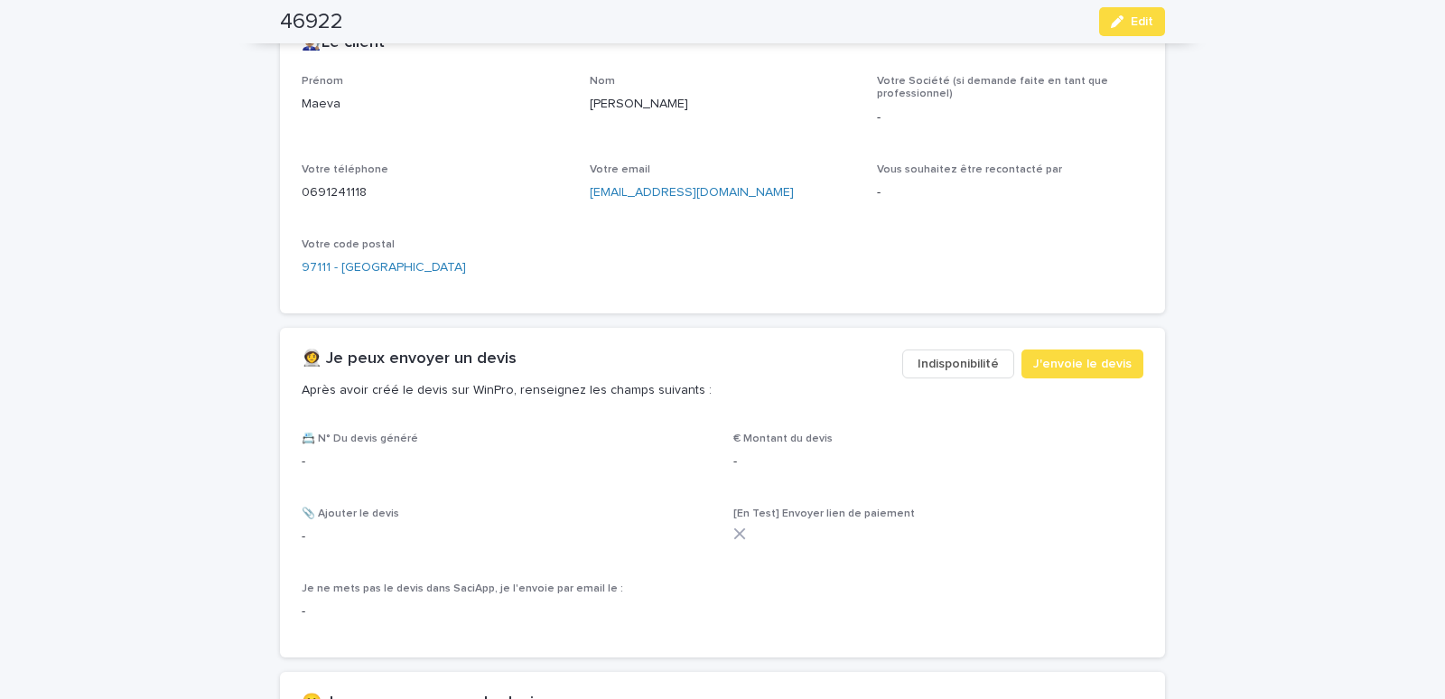
click at [959, 355] on span "Indisponibilité" at bounding box center [957, 364] width 81 height 18
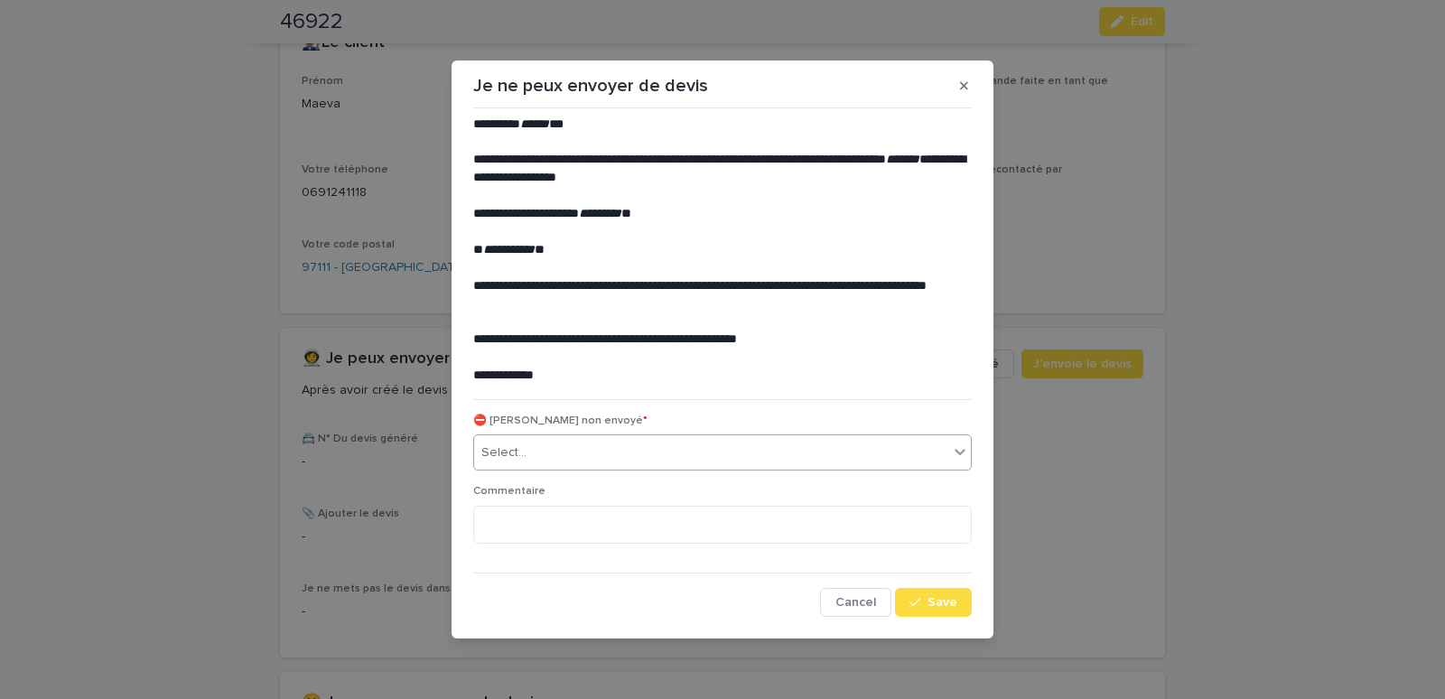
drag, startPoint x: 666, startPoint y: 455, endPoint x: 647, endPoint y: 465, distance: 21.4
click at [665, 457] on div "Select..." at bounding box center [711, 453] width 474 height 30
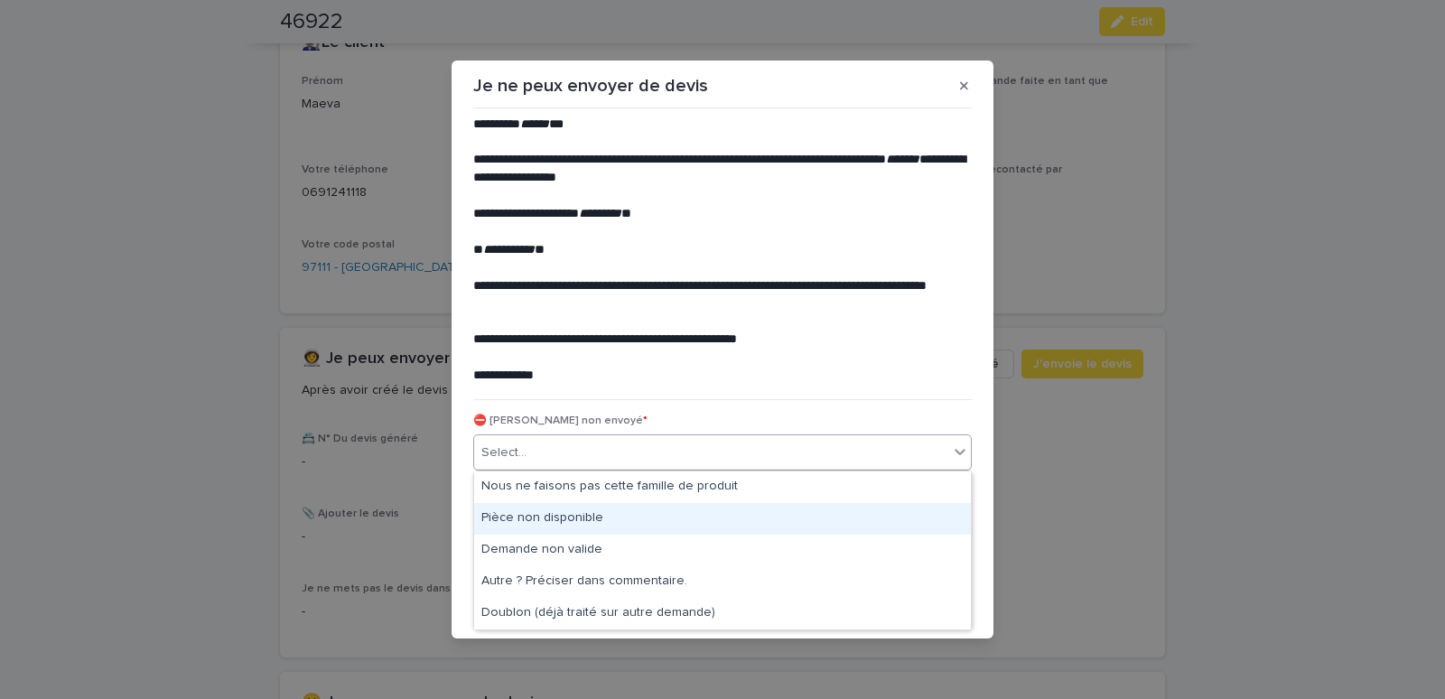
click at [566, 520] on div "Pièce non disponible" at bounding box center [722, 519] width 497 height 32
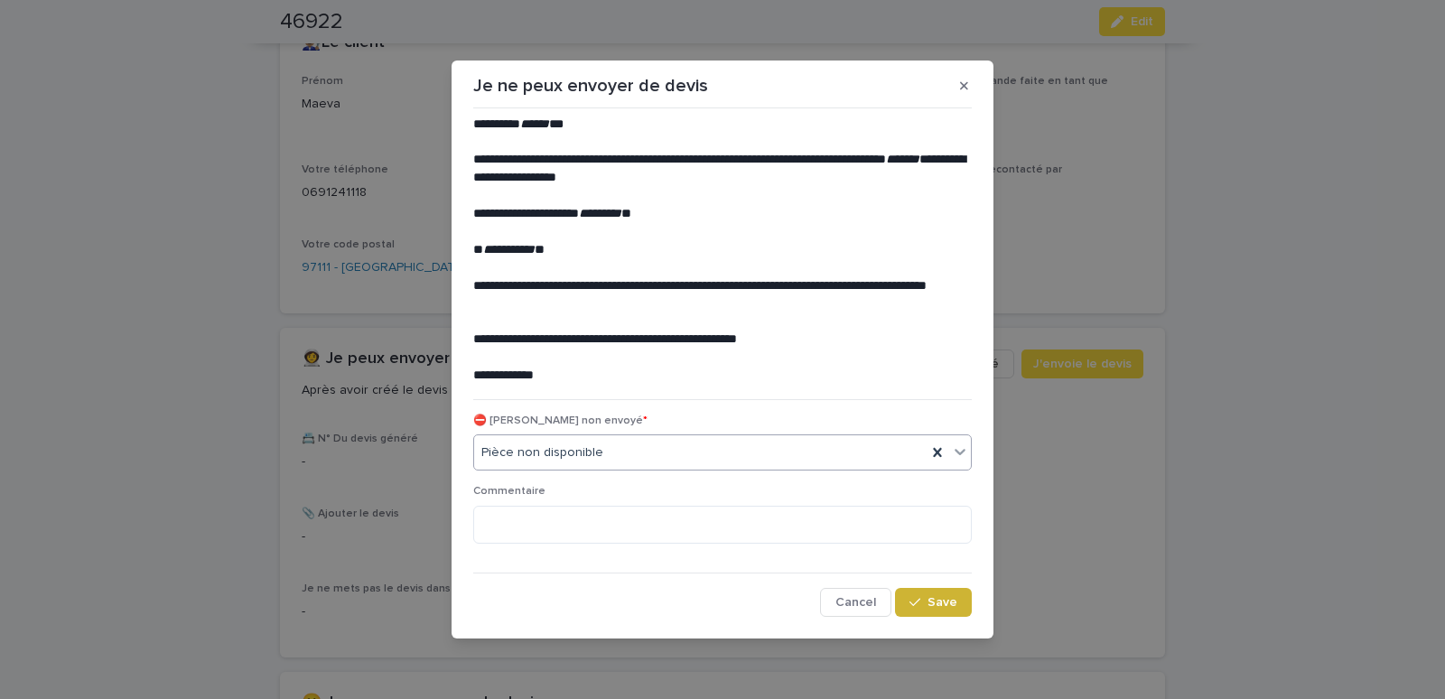
click at [914, 607] on icon "button" at bounding box center [914, 602] width 11 height 13
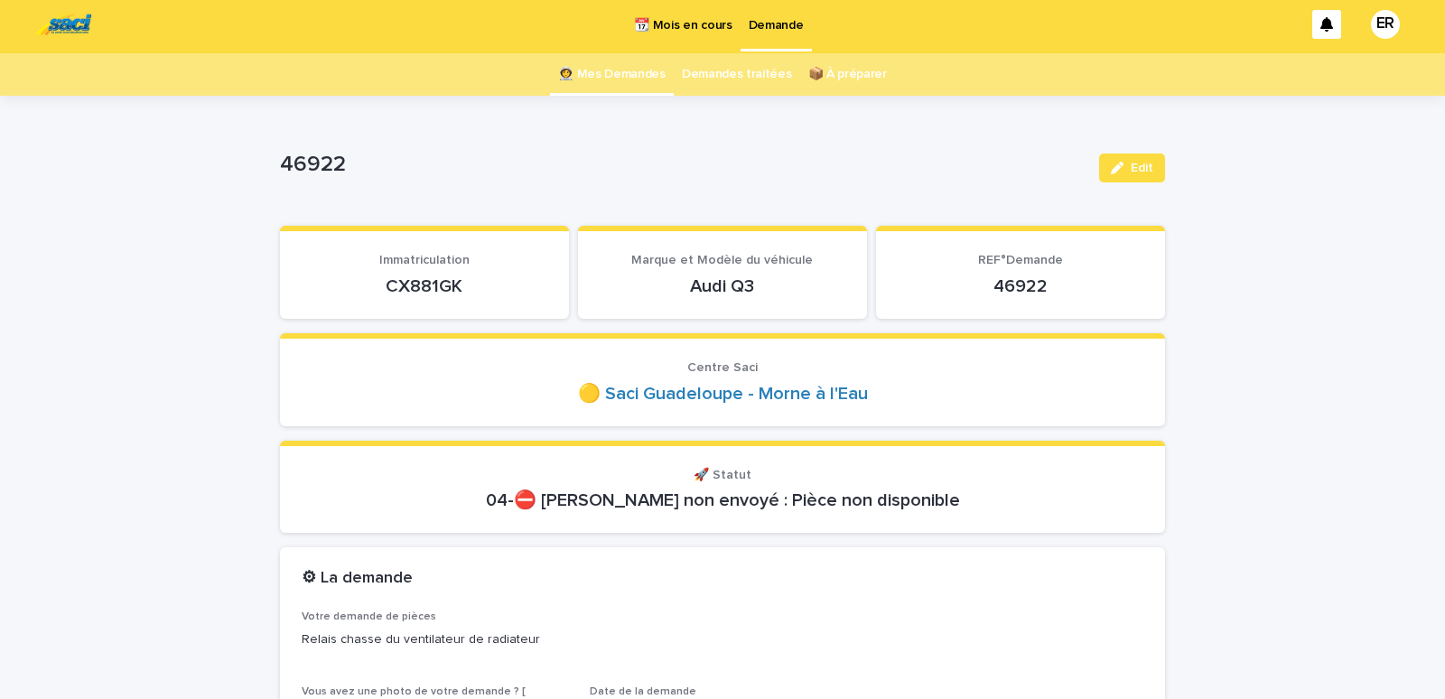
scroll to position [0, 0]
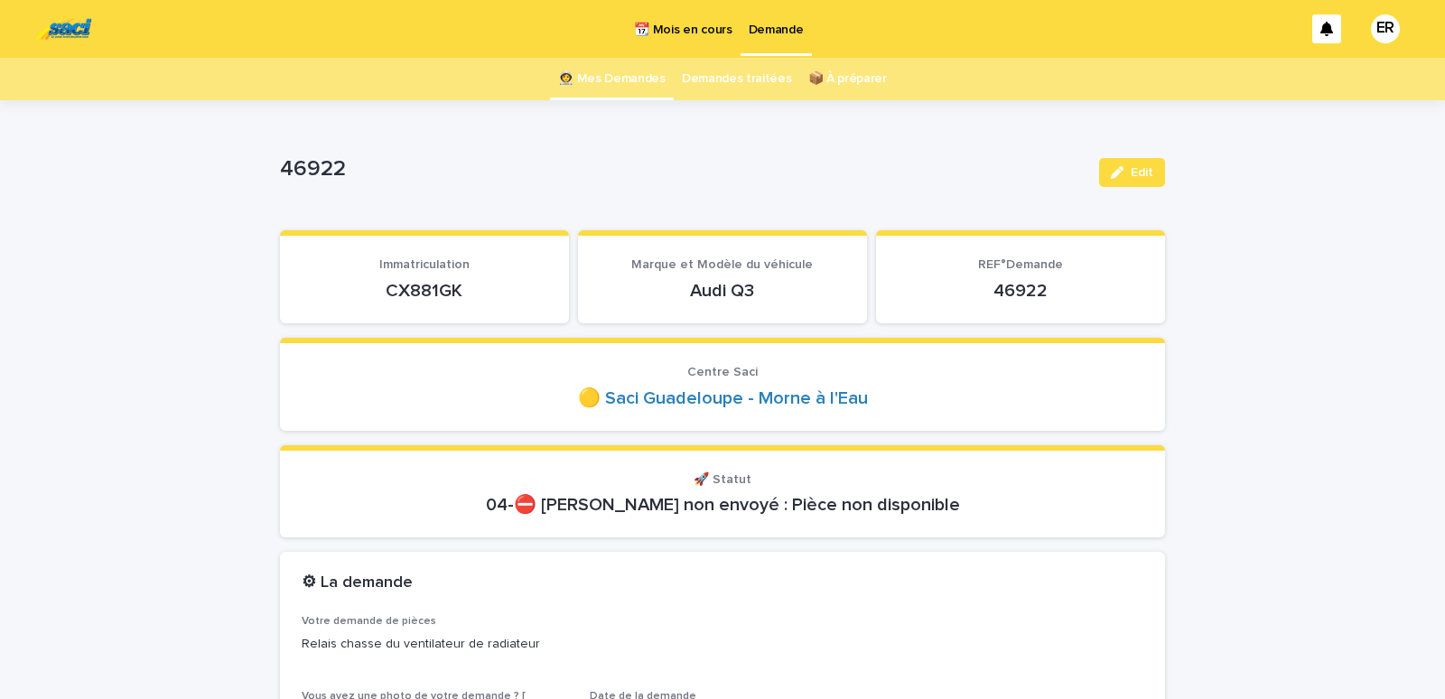
click at [645, 79] on link "👩‍🚀 Mes Demandes" at bounding box center [611, 79] width 107 height 42
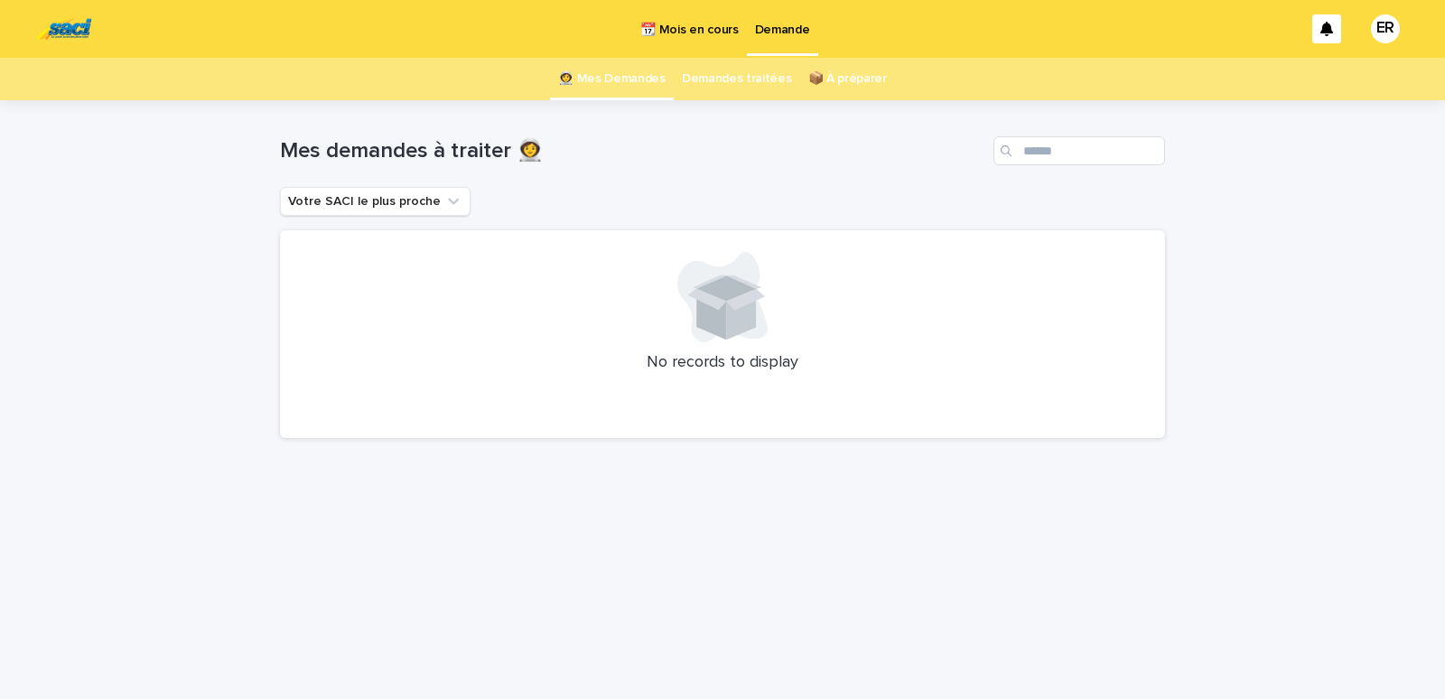
click at [637, 79] on link "👩‍🚀 Mes Demandes" at bounding box center [611, 79] width 107 height 42
click at [699, 26] on p "📆 Mois en cours" at bounding box center [689, 19] width 98 height 38
